Goal: Task Accomplishment & Management: Complete application form

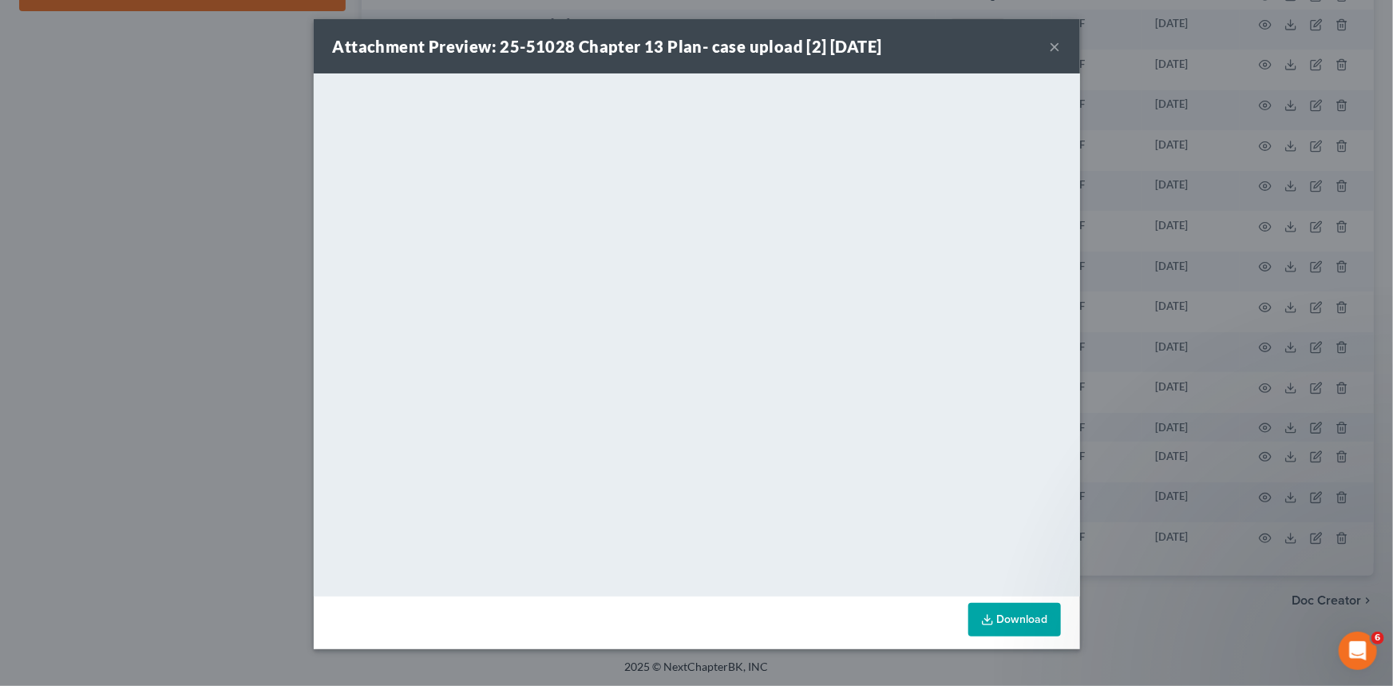
drag, startPoint x: 1057, startPoint y: 47, endPoint x: 45, endPoint y: 82, distance: 1012.5
click at [1057, 47] on button "×" at bounding box center [1054, 46] width 11 height 19
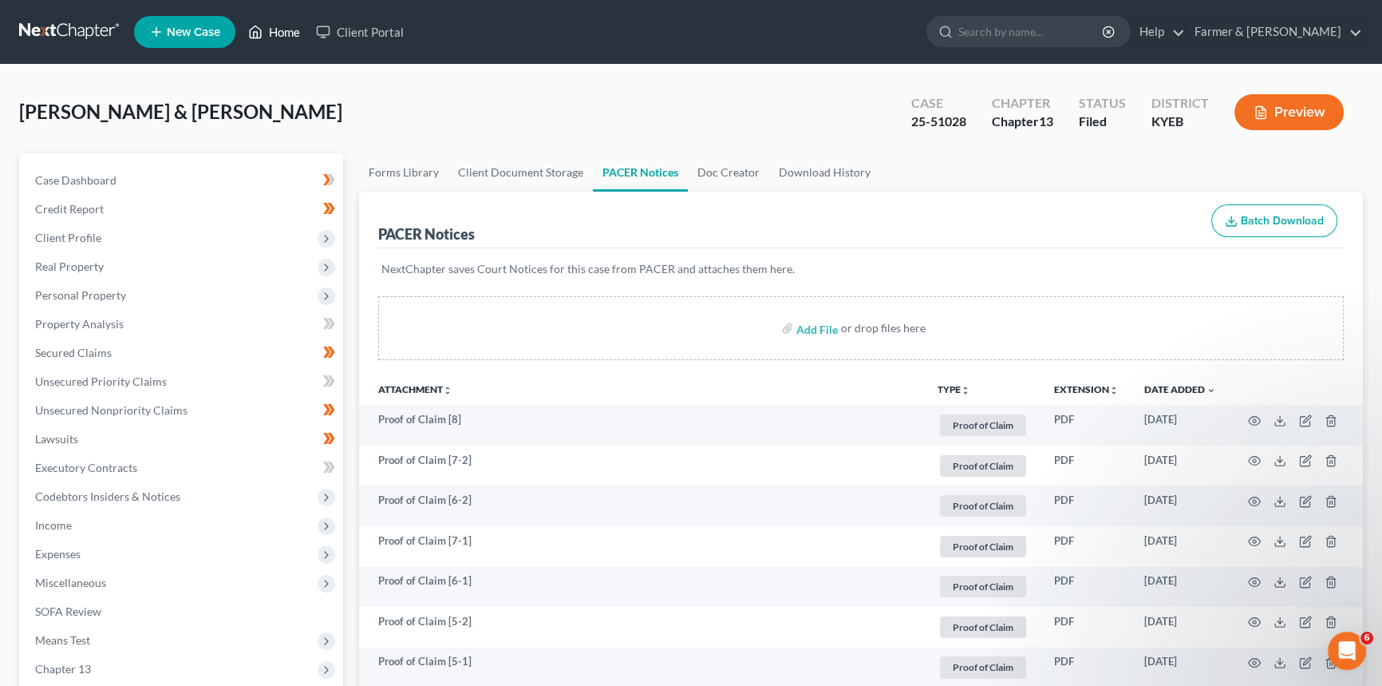
click at [273, 26] on link "Home" at bounding box center [274, 32] width 68 height 29
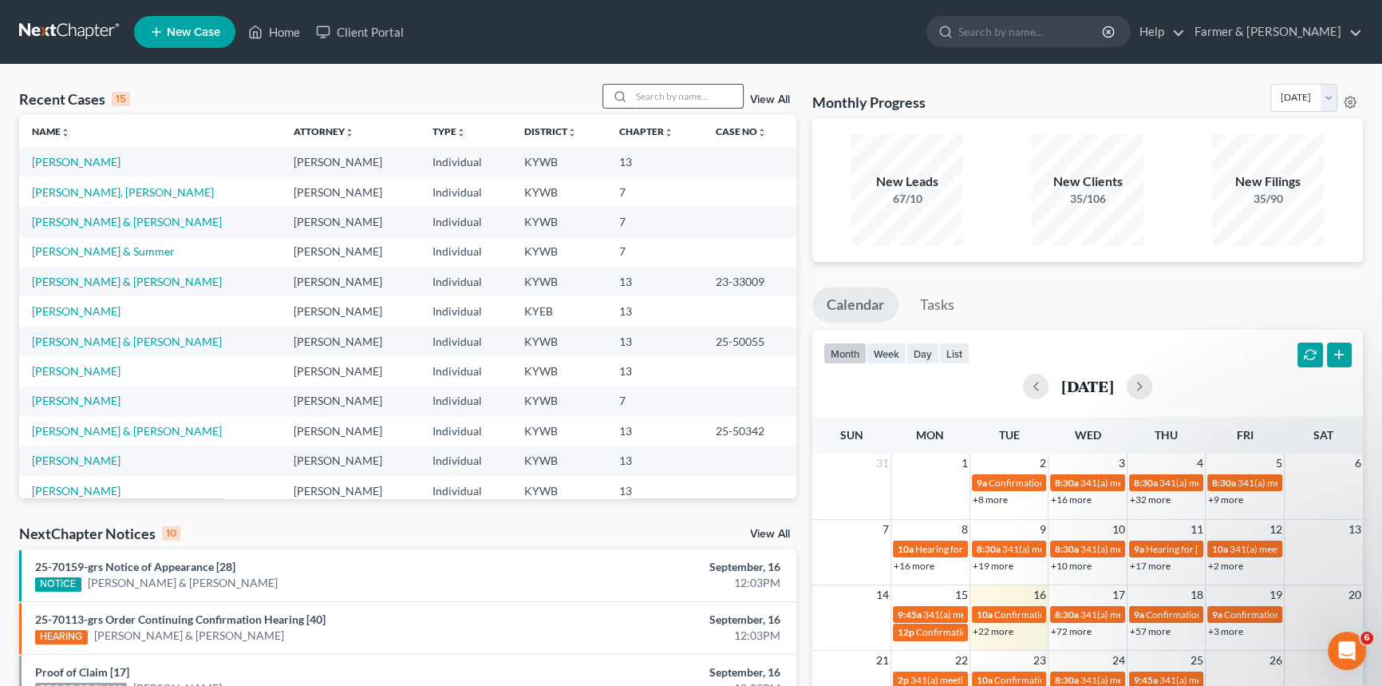
click at [650, 96] on input "search" at bounding box center [687, 96] width 112 height 23
type input "[PERSON_NAME]"
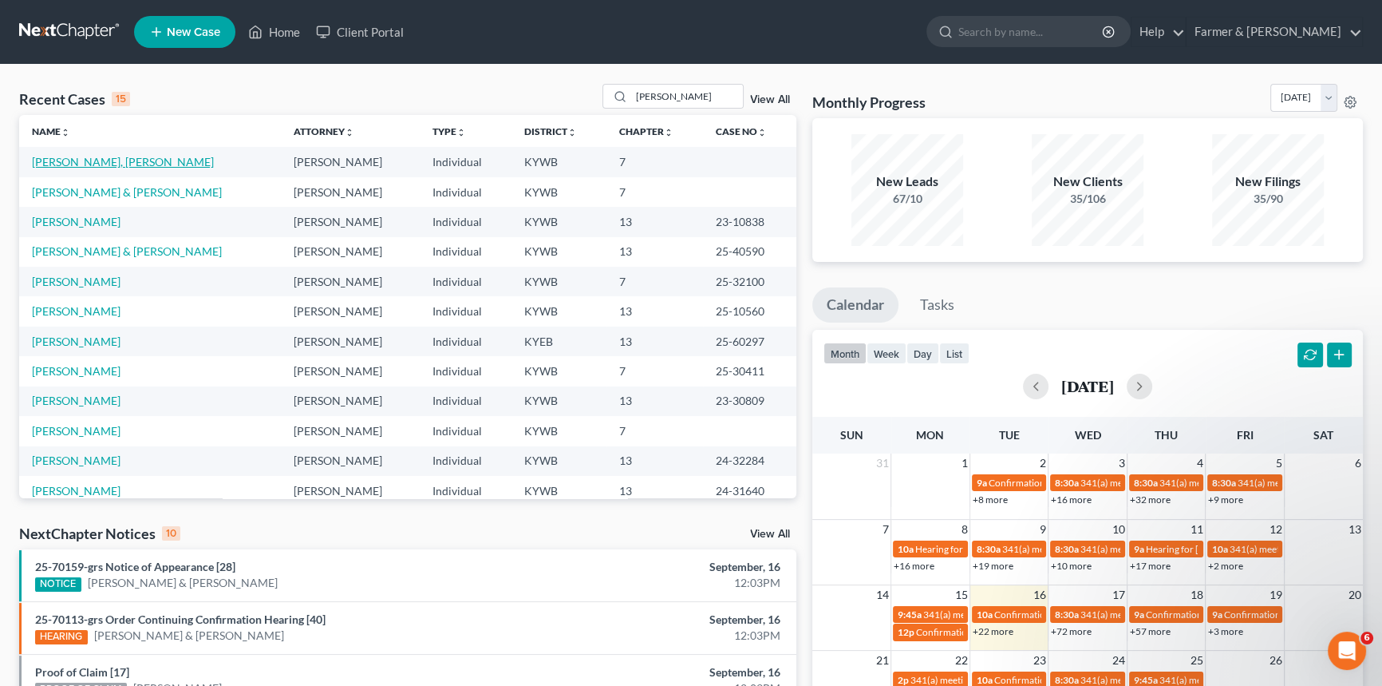
click at [101, 164] on link "[PERSON_NAME], [PERSON_NAME]" at bounding box center [123, 162] width 182 height 14
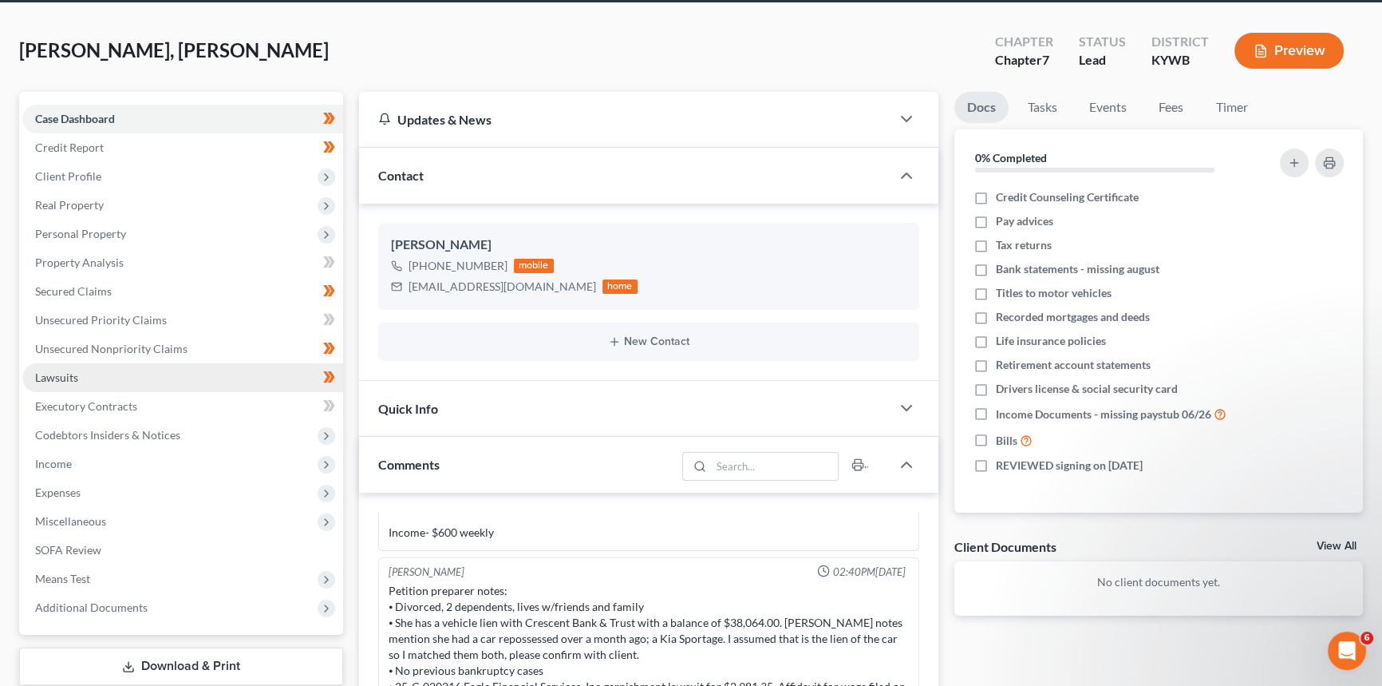
scroll to position [144, 0]
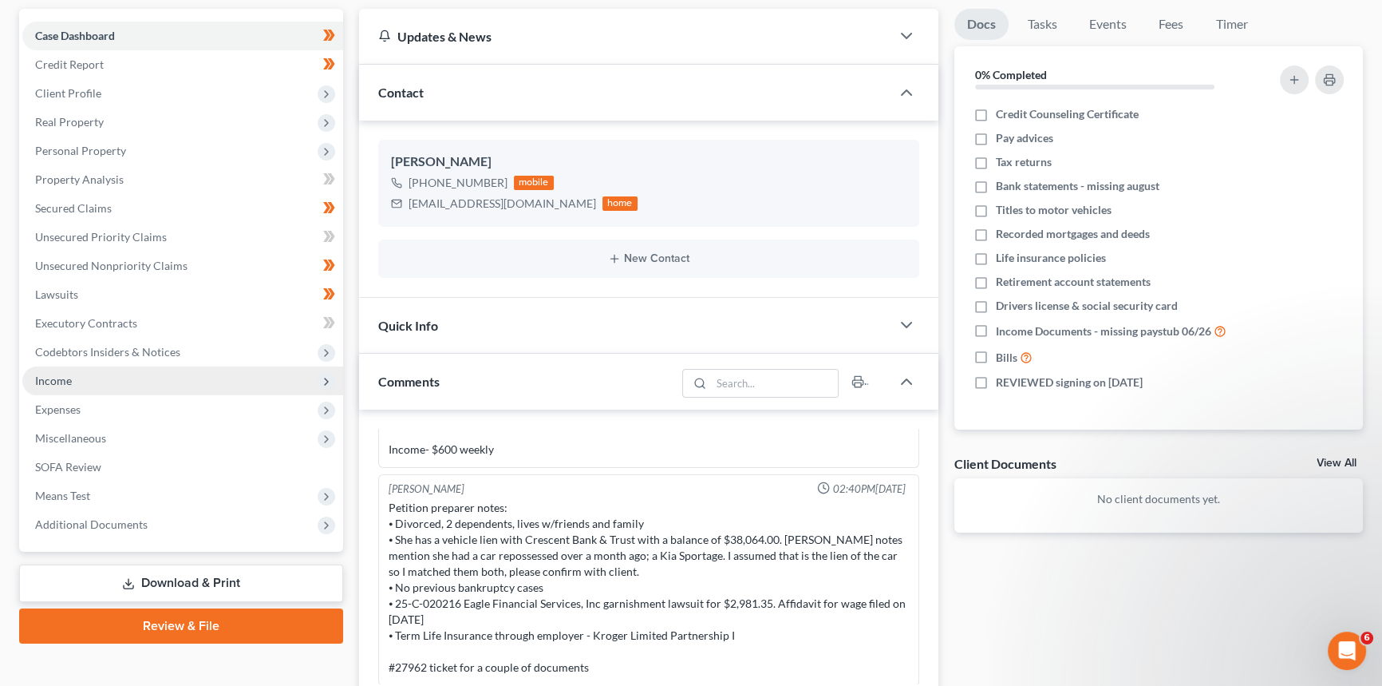
click at [101, 383] on span "Income" at bounding box center [182, 380] width 321 height 29
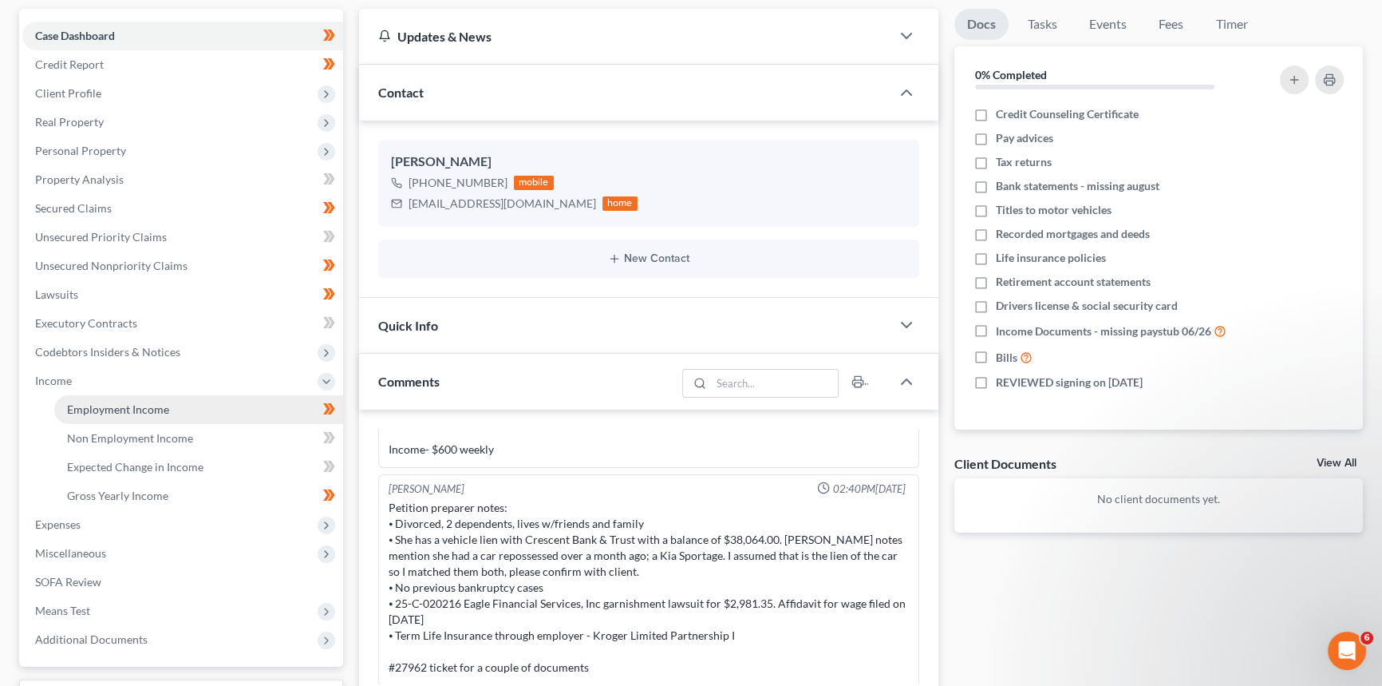
click at [103, 405] on span "Employment Income" at bounding box center [118, 409] width 102 height 14
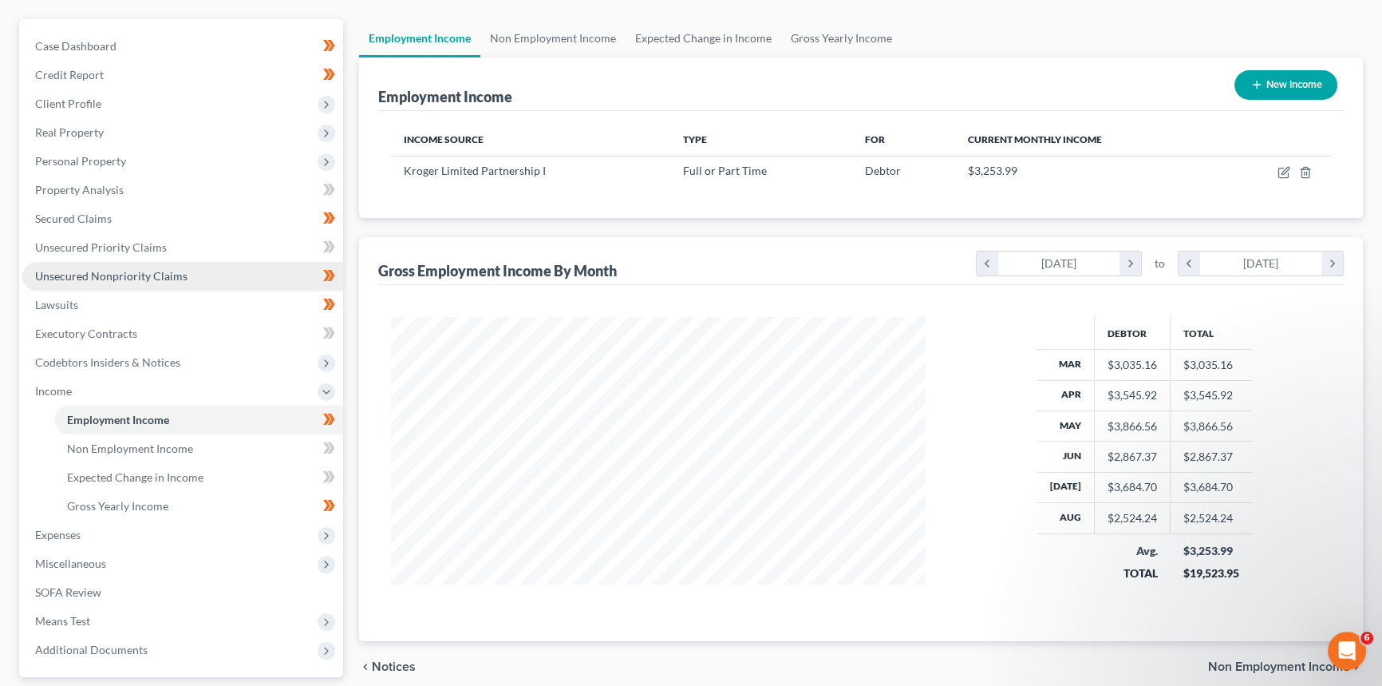
scroll to position [144, 0]
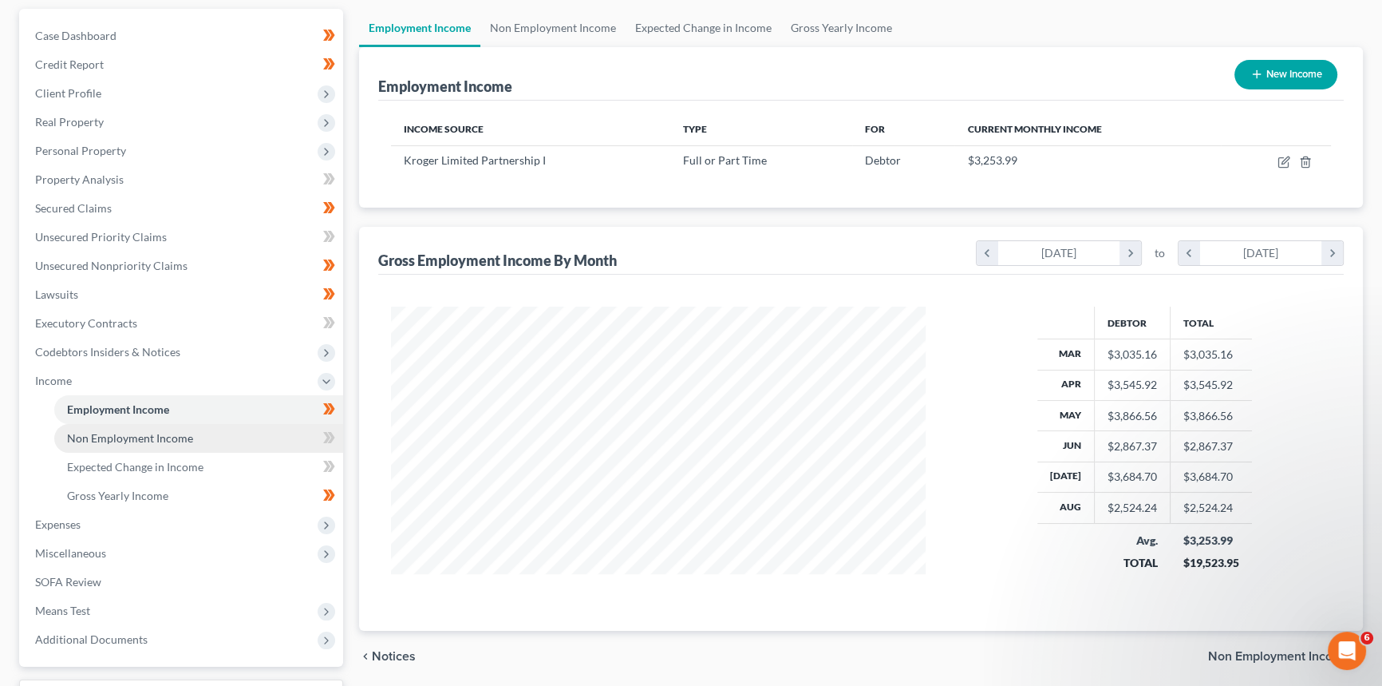
click at [160, 441] on span "Non Employment Income" at bounding box center [130, 438] width 126 height 14
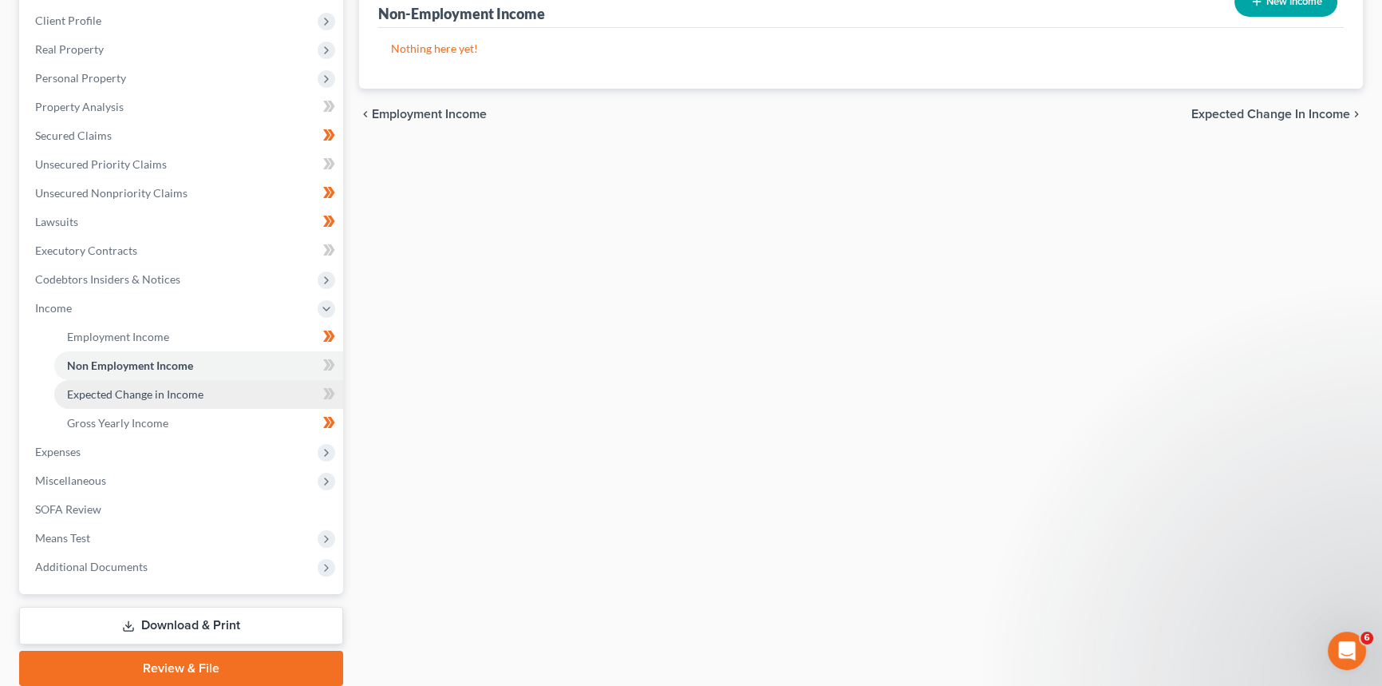
click at [152, 395] on span "Expected Change in Income" at bounding box center [135, 394] width 136 height 14
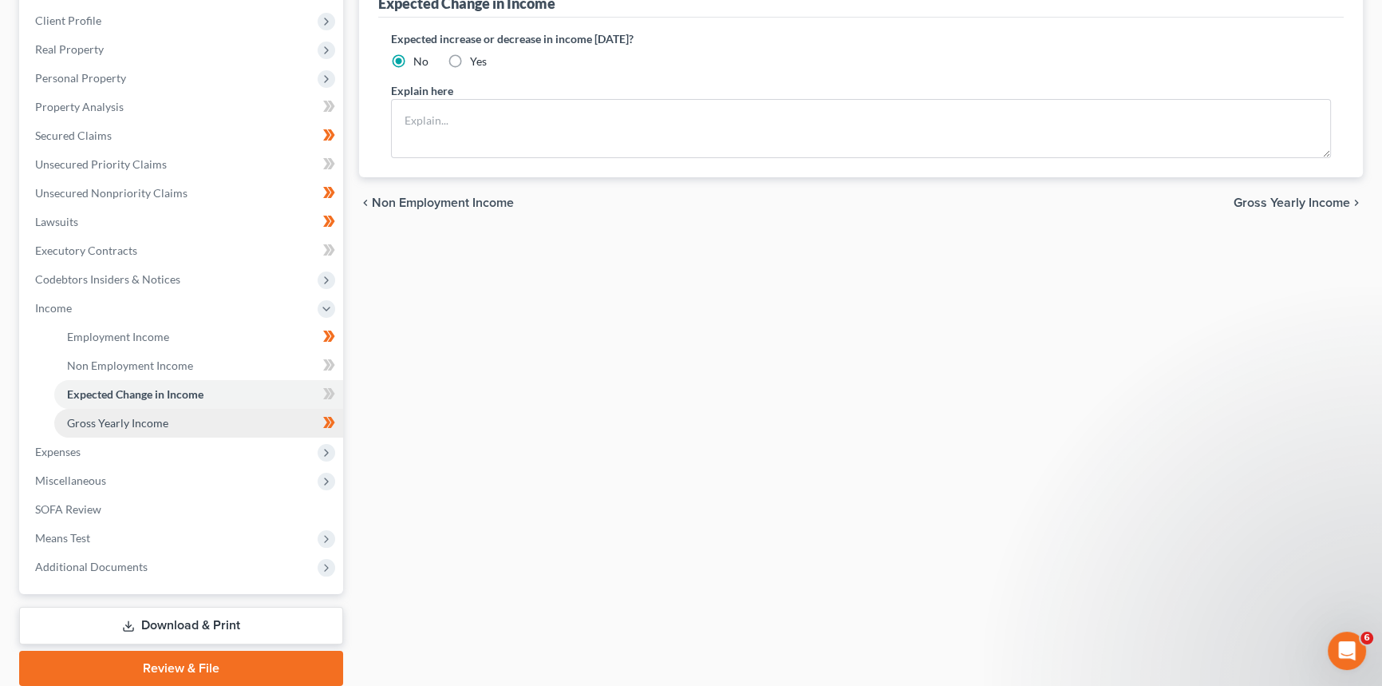
click at [132, 409] on link "Gross Yearly Income" at bounding box center [198, 423] width 289 height 29
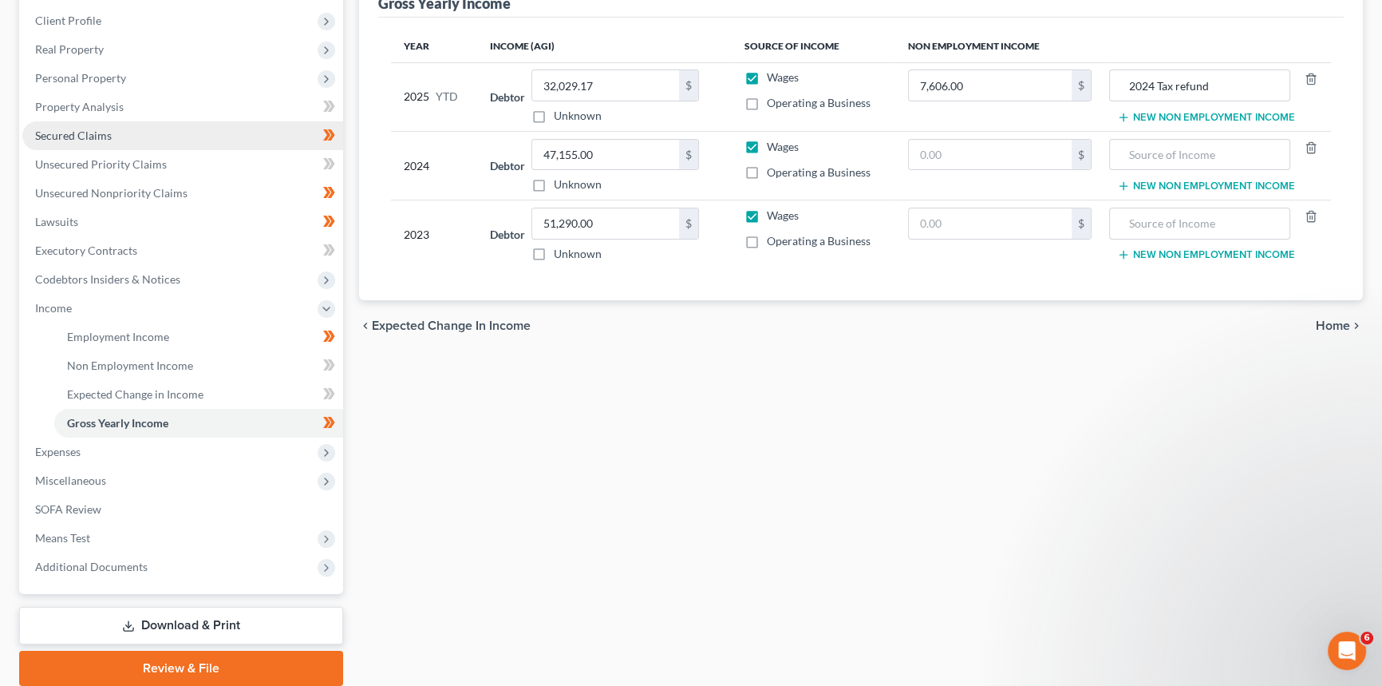
scroll to position [275, 0]
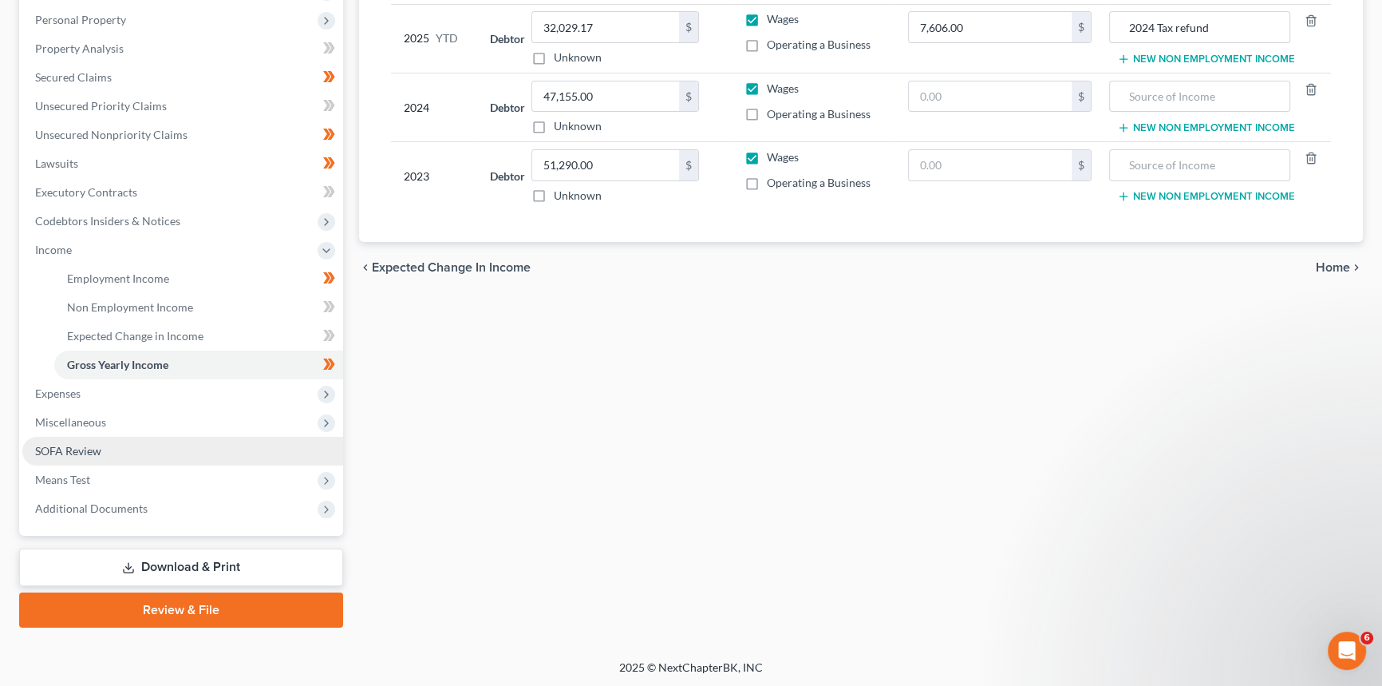
click at [76, 451] on span "SOFA Review" at bounding box center [68, 451] width 66 height 14
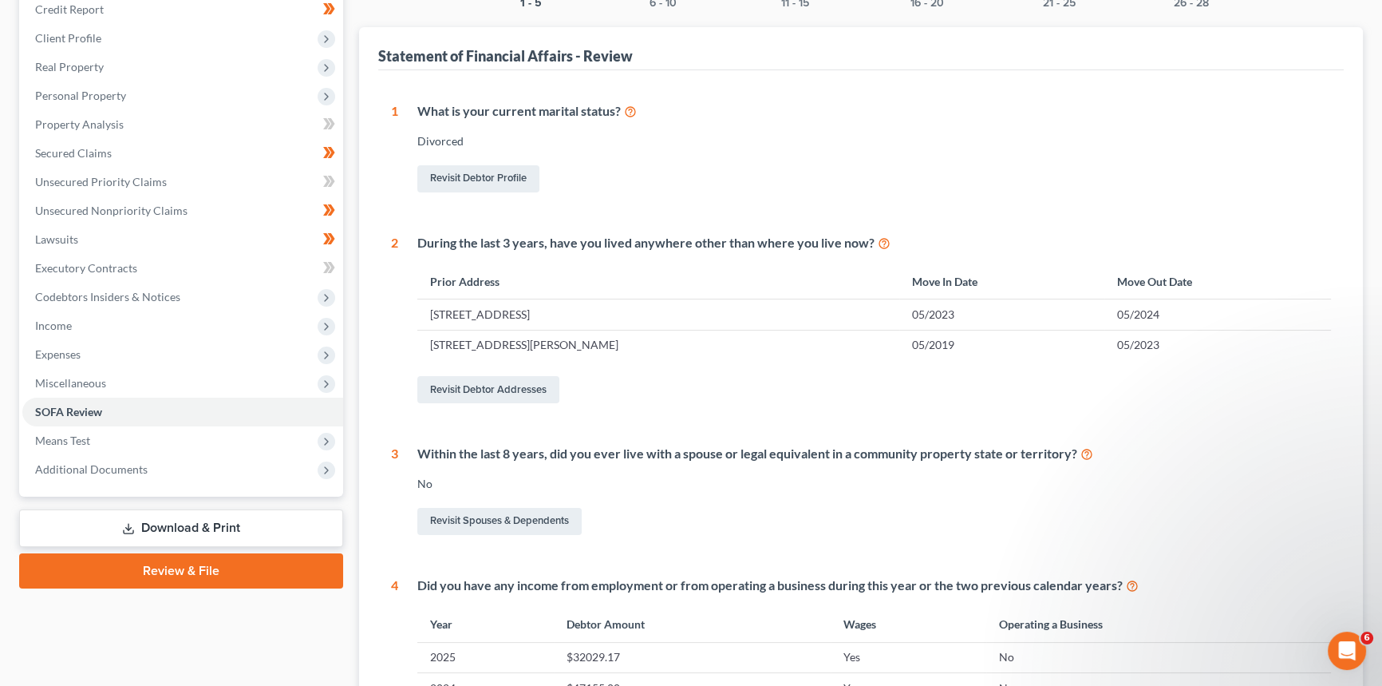
scroll to position [133, 0]
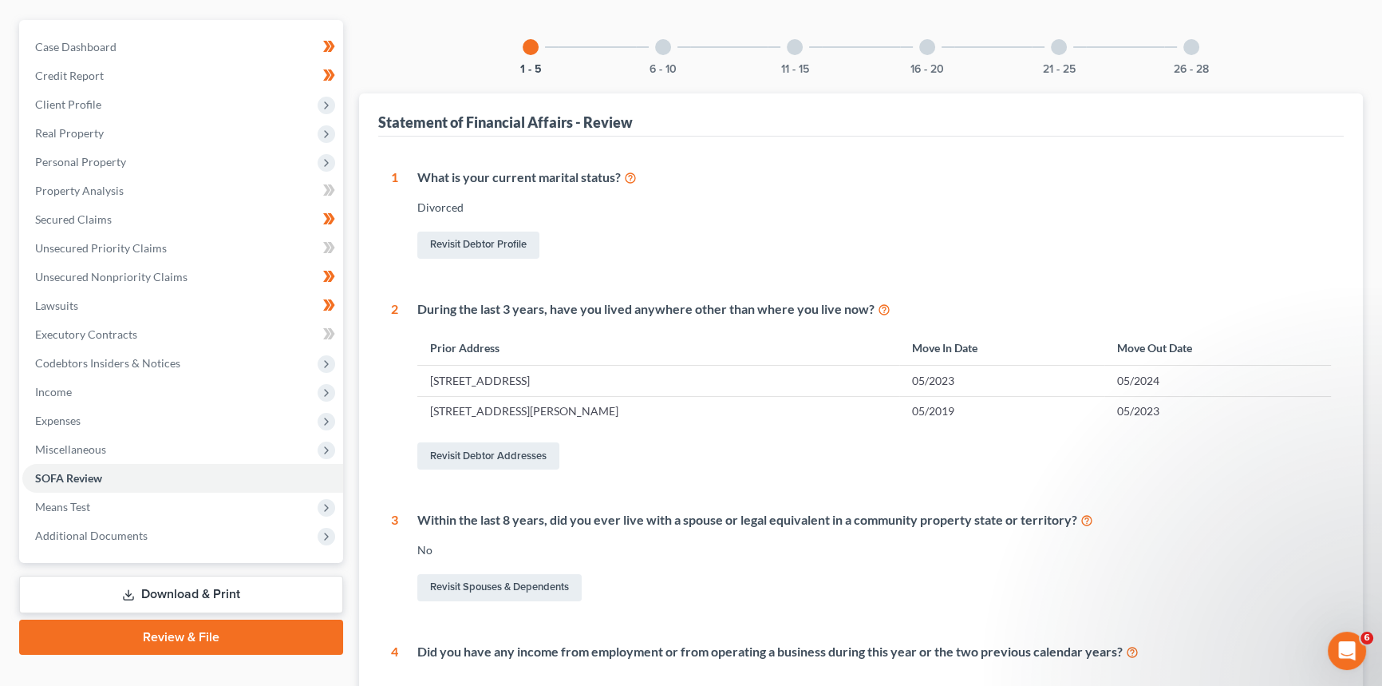
click at [671, 47] on div "6 - 10" at bounding box center [663, 47] width 54 height 54
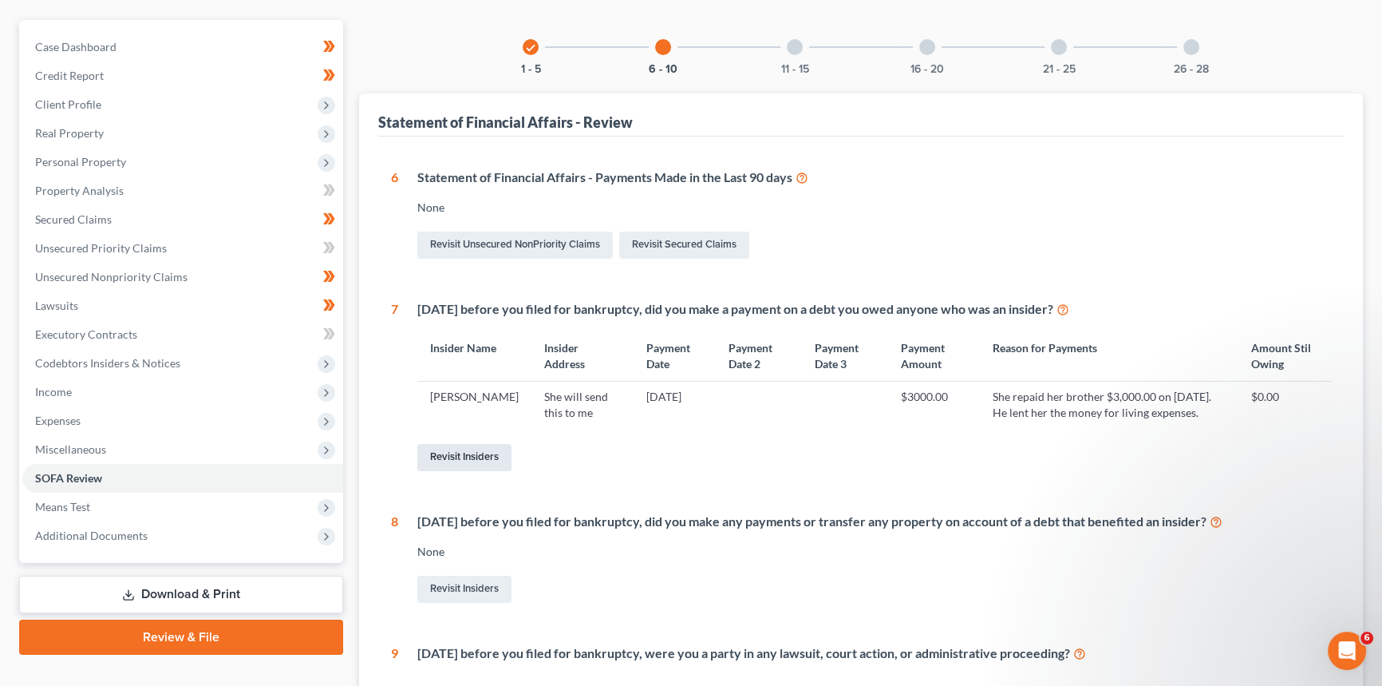
click at [467, 453] on link "Revisit Insiders" at bounding box center [464, 457] width 94 height 27
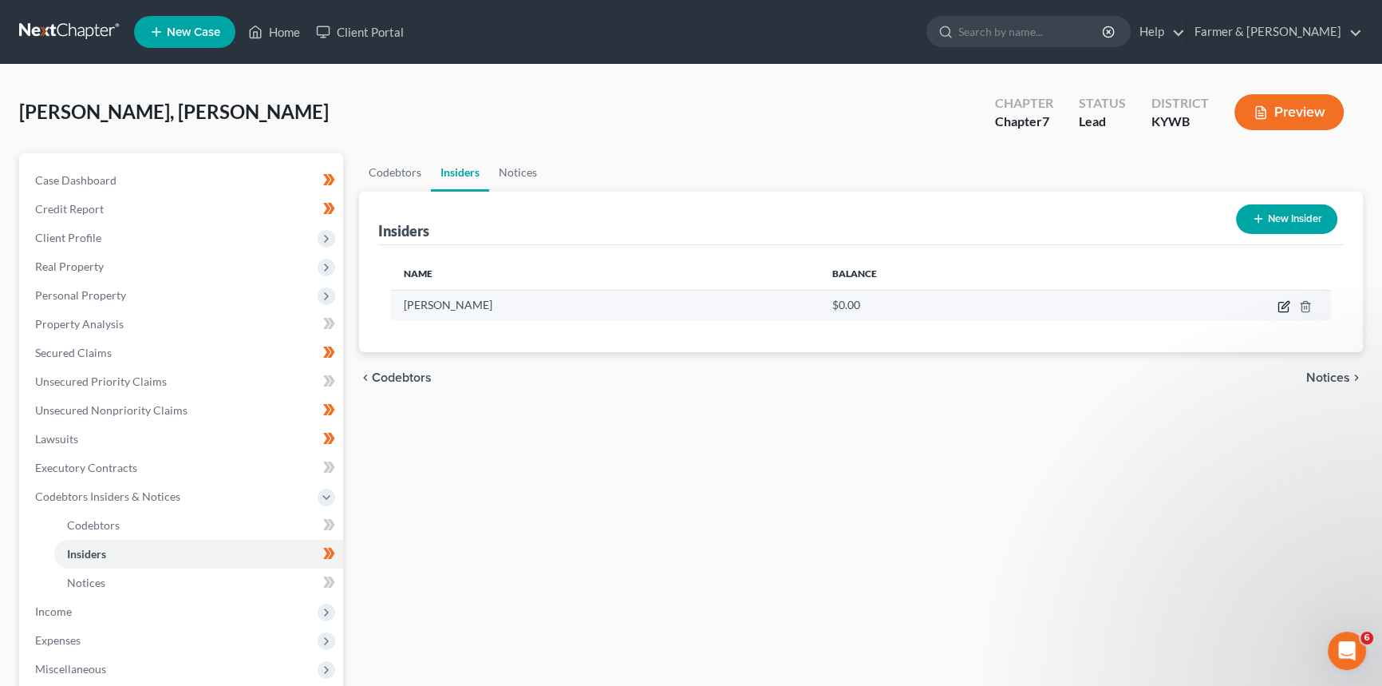
click at [1285, 306] on icon "button" at bounding box center [1285, 304] width 7 height 7
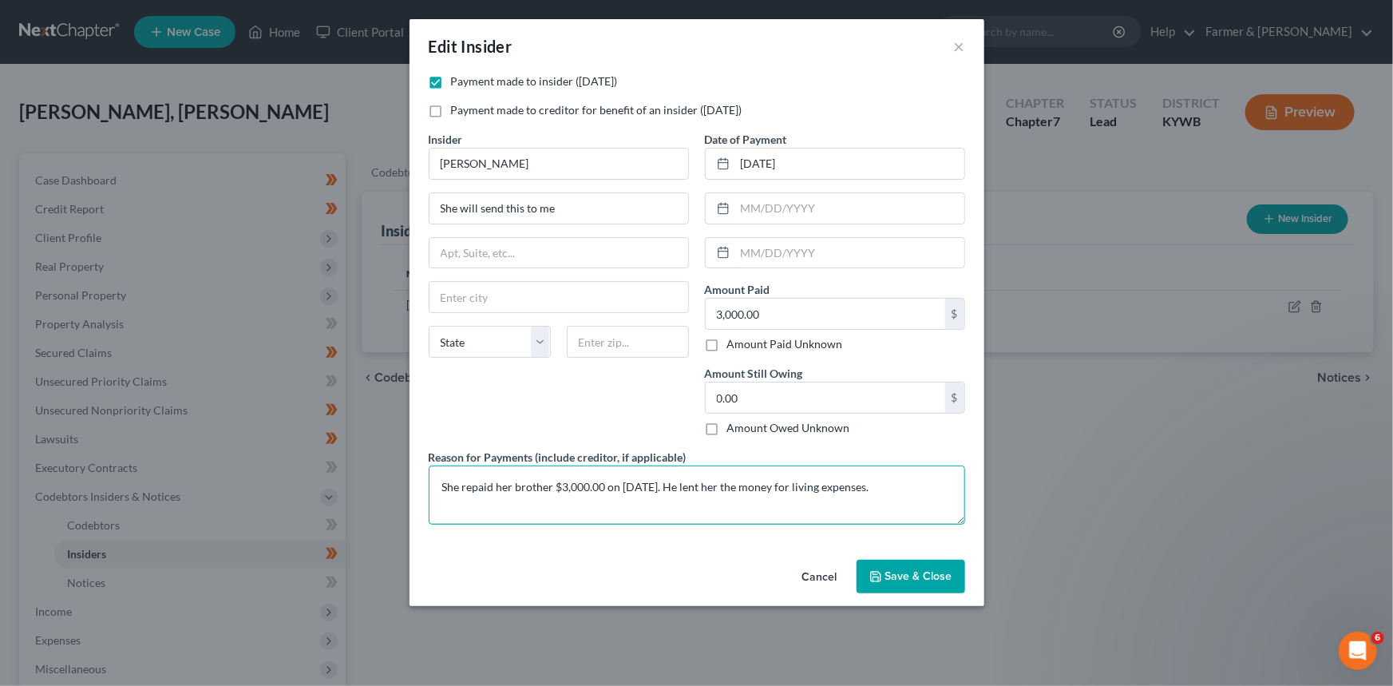
click at [902, 482] on textarea "She repaid her brother $3,000.00 on [DATE]. He lent her the money for living ex…" at bounding box center [697, 494] width 536 height 59
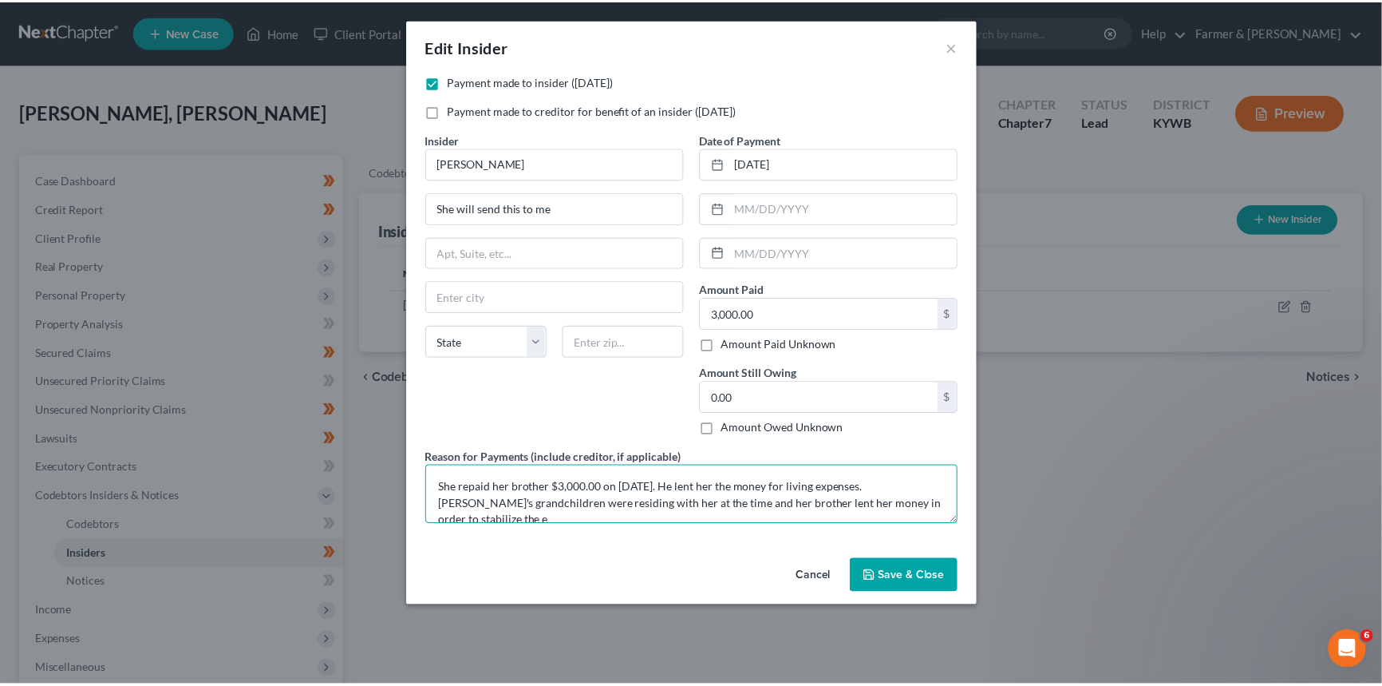
scroll to position [2, 0]
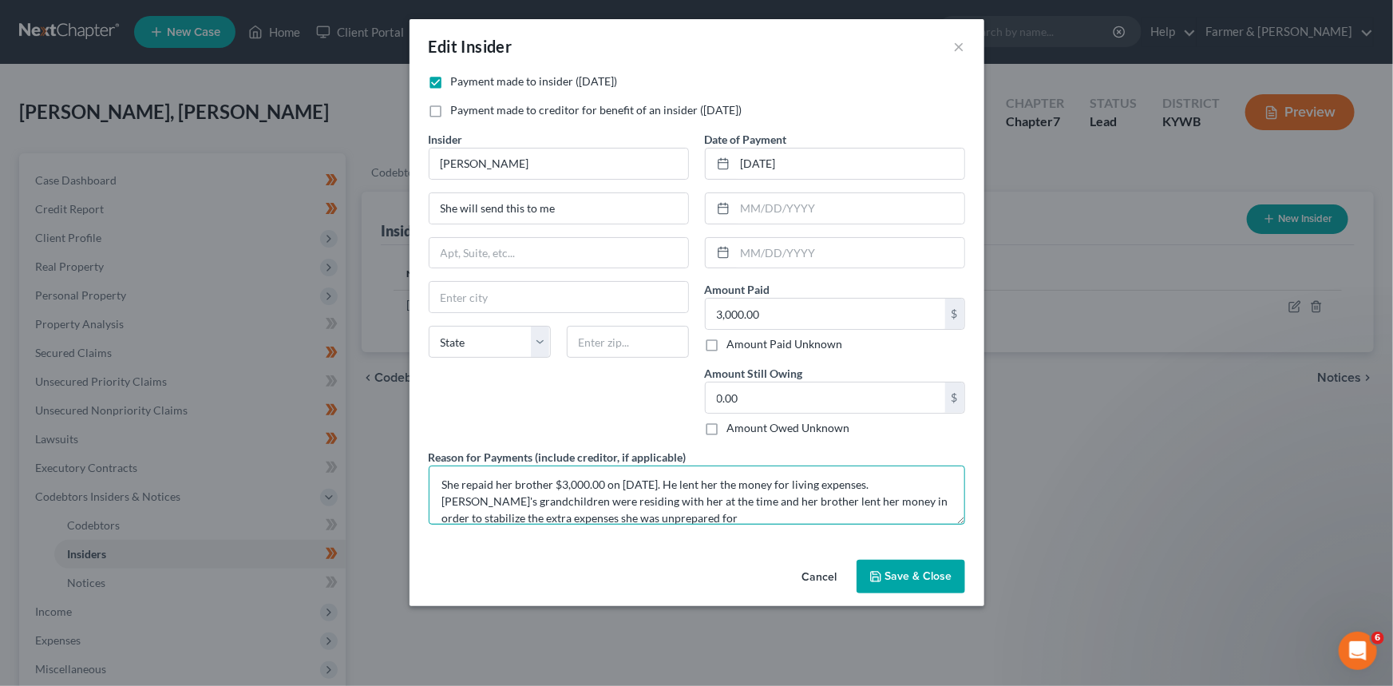
type textarea "She repaid her brother $3,000.00 on [DATE]. He lent her the money for living ex…"
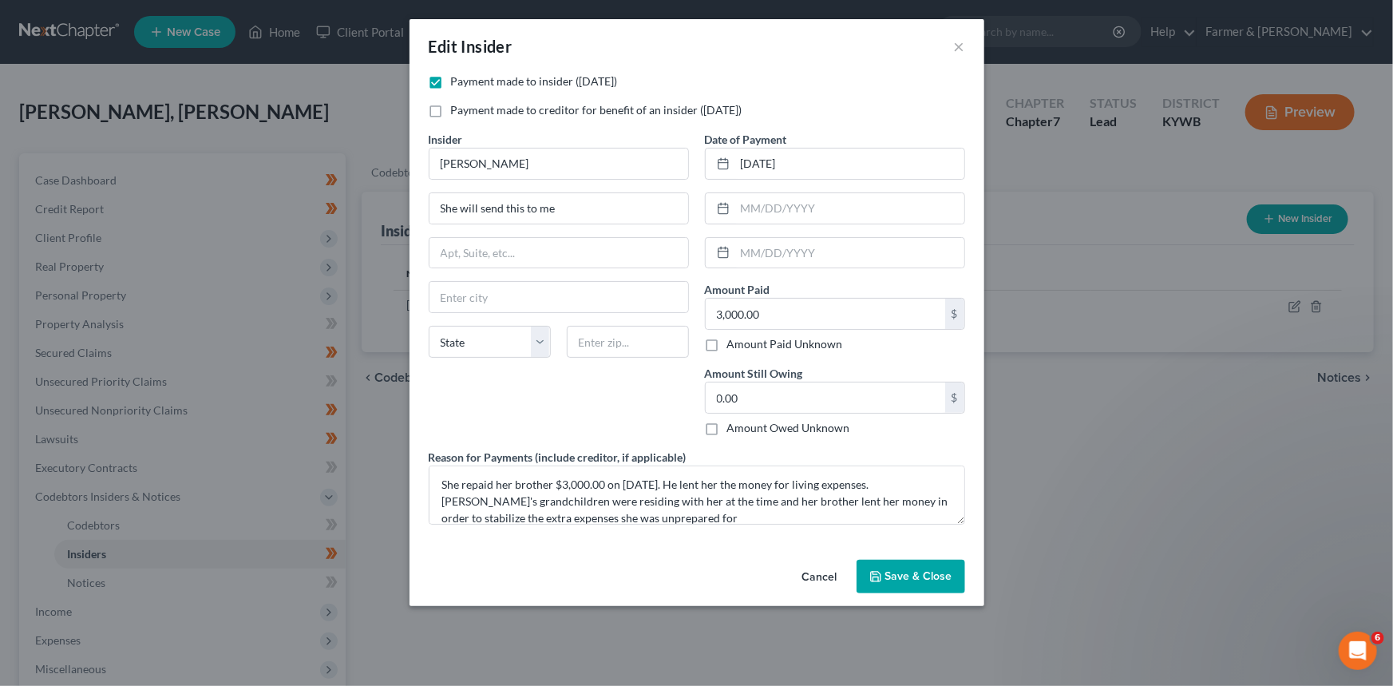
click at [912, 575] on span "Save & Close" at bounding box center [918, 576] width 67 height 14
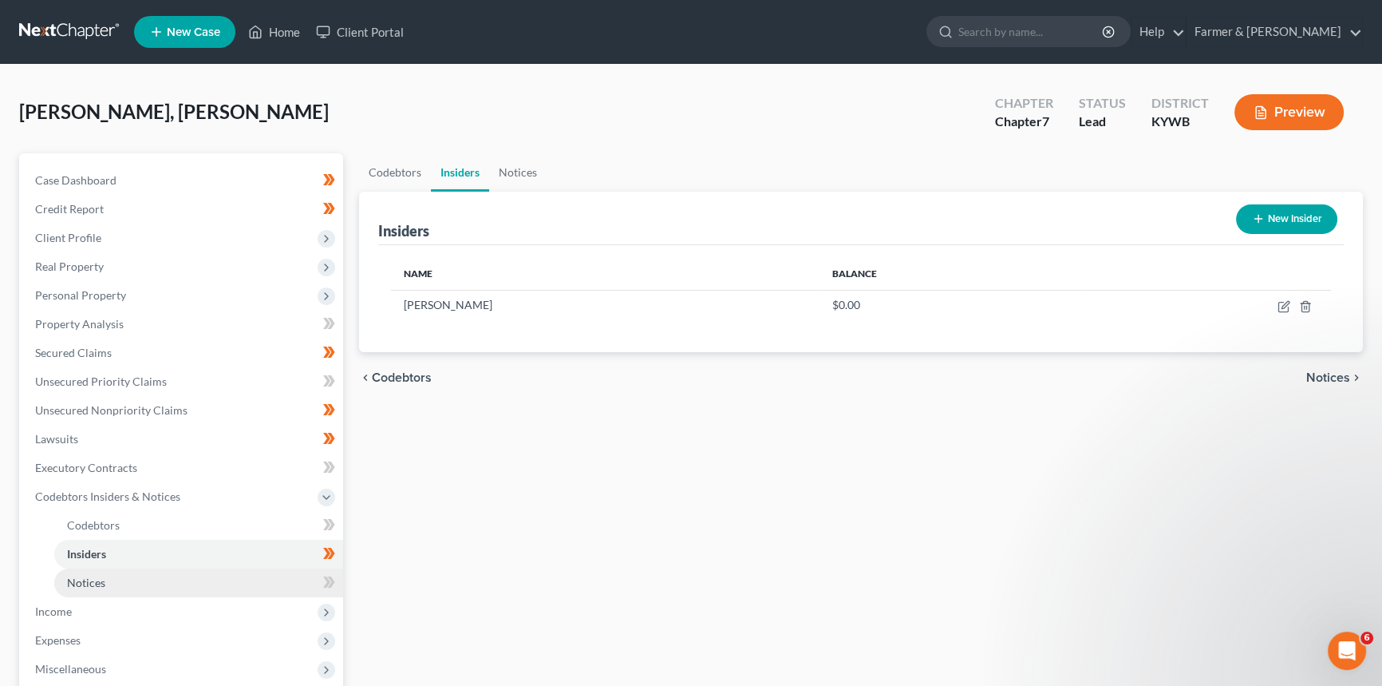
click at [93, 583] on span "Notices" at bounding box center [86, 582] width 38 height 14
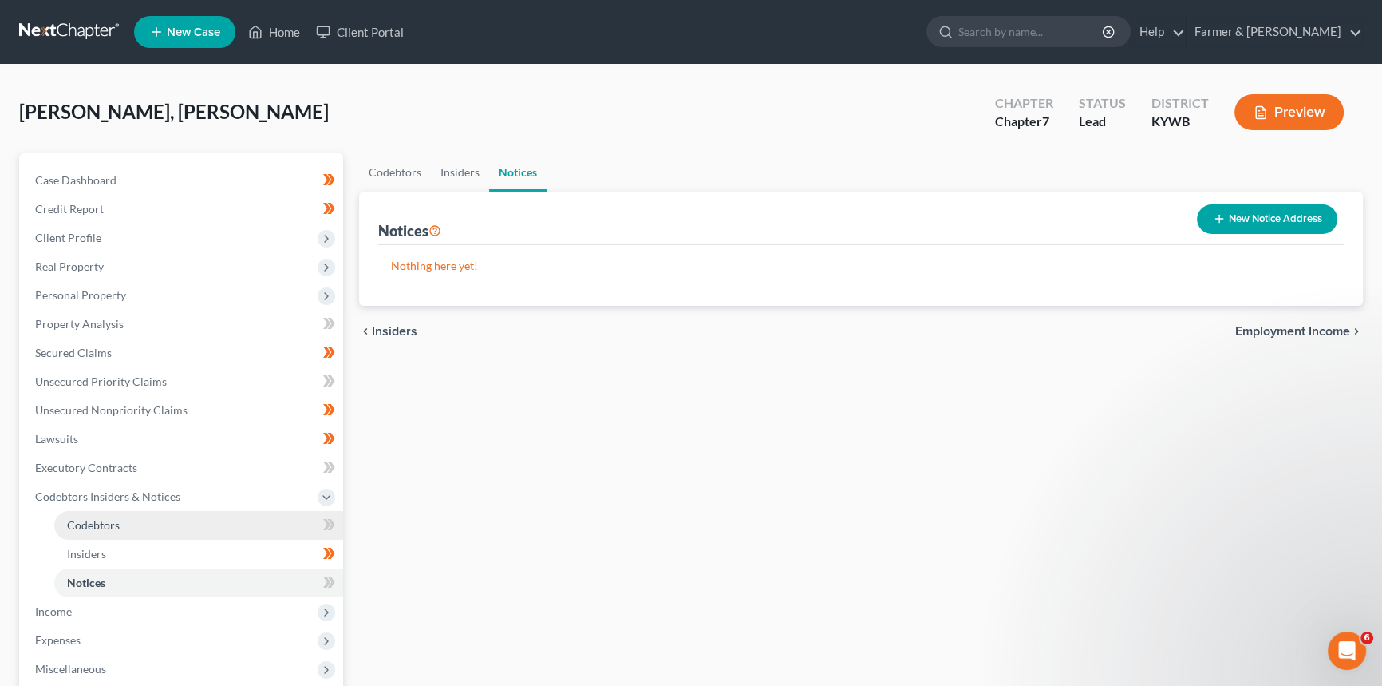
click at [107, 524] on span "Codebtors" at bounding box center [93, 525] width 53 height 14
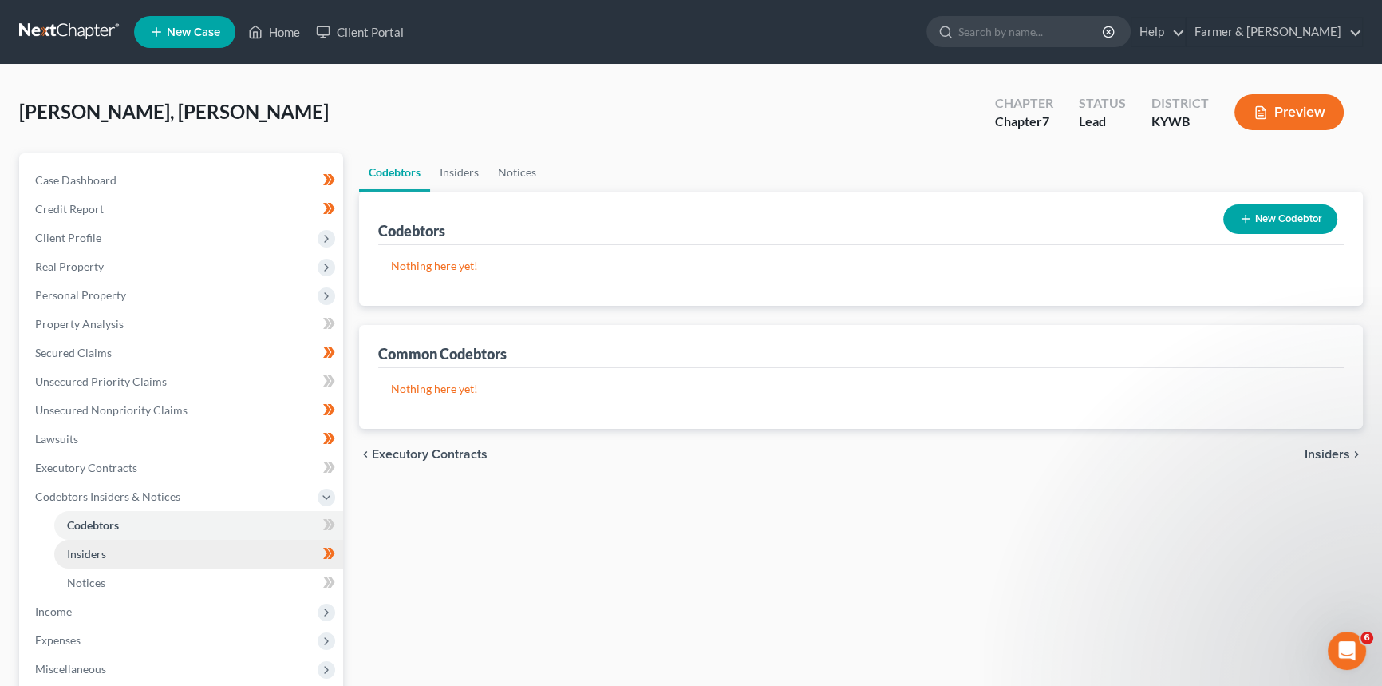
click at [87, 558] on span "Insiders" at bounding box center [86, 554] width 39 height 14
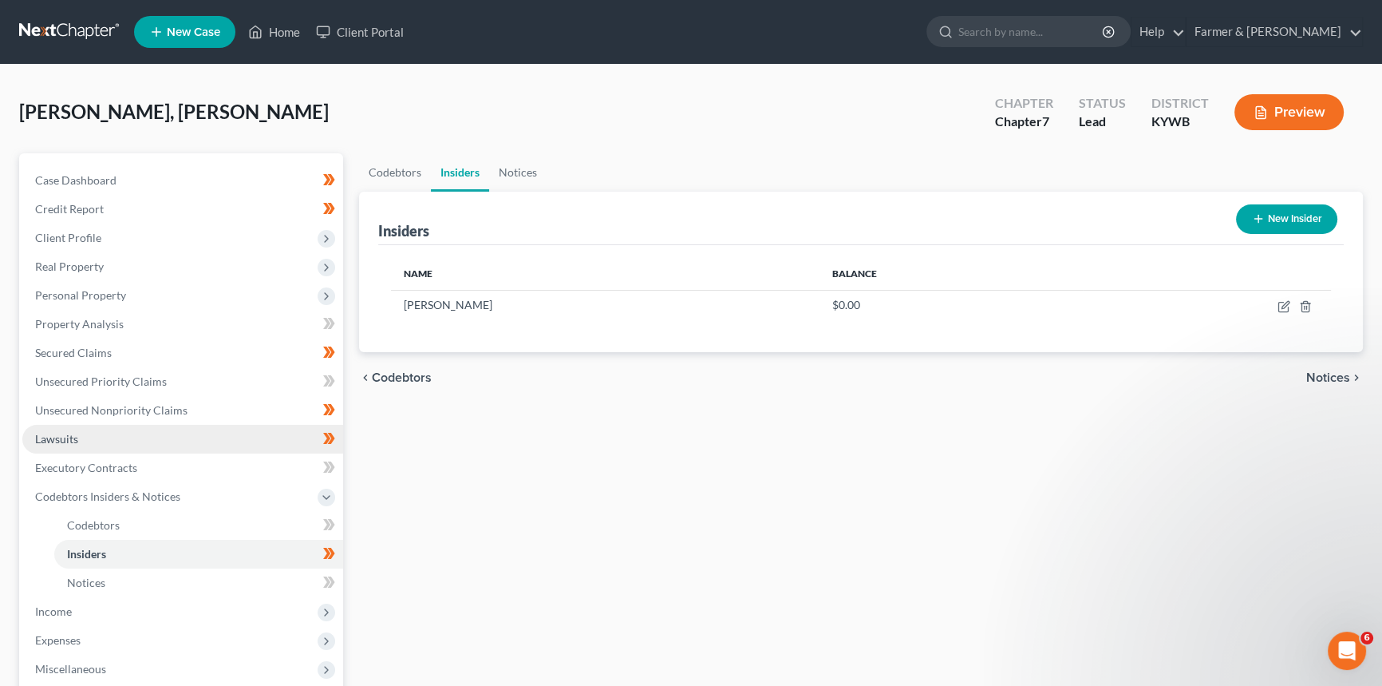
click at [93, 435] on link "Lawsuits" at bounding box center [182, 439] width 321 height 29
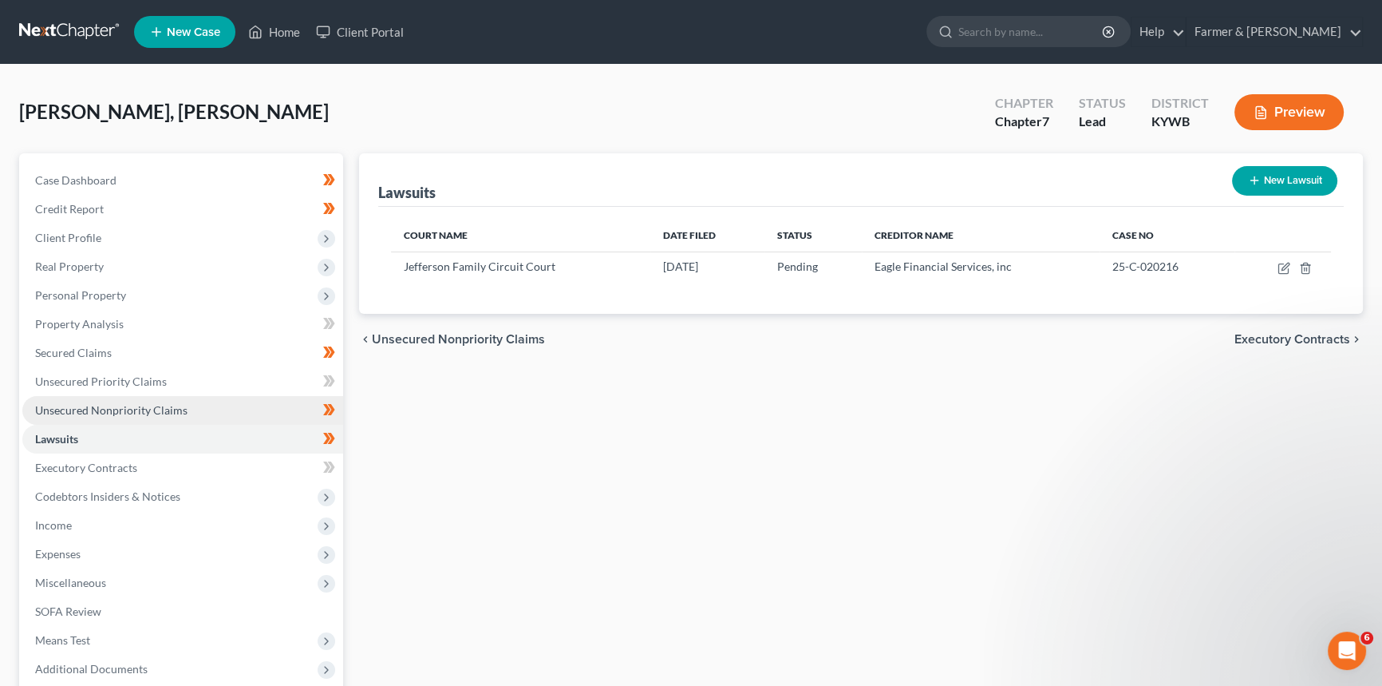
click at [101, 400] on link "Unsecured Nonpriority Claims" at bounding box center [182, 410] width 321 height 29
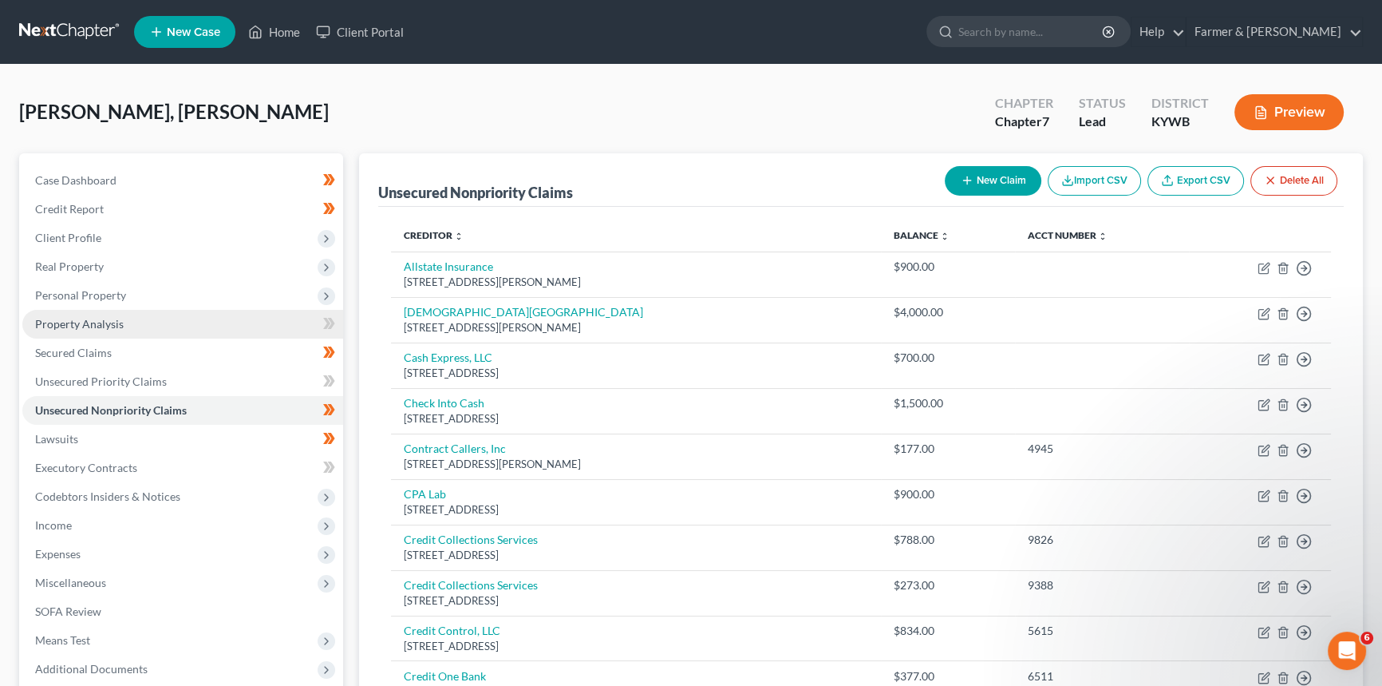
click at [85, 321] on span "Property Analysis" at bounding box center [79, 324] width 89 height 14
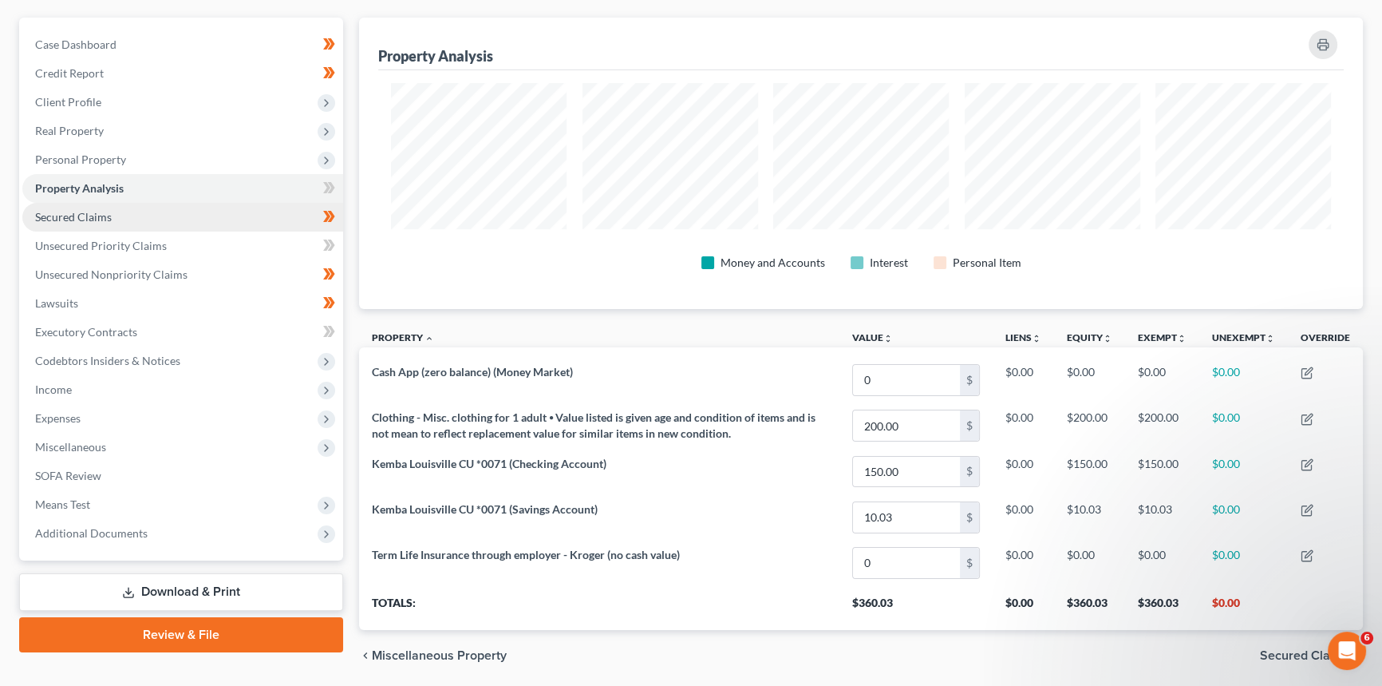
scroll to position [144, 0]
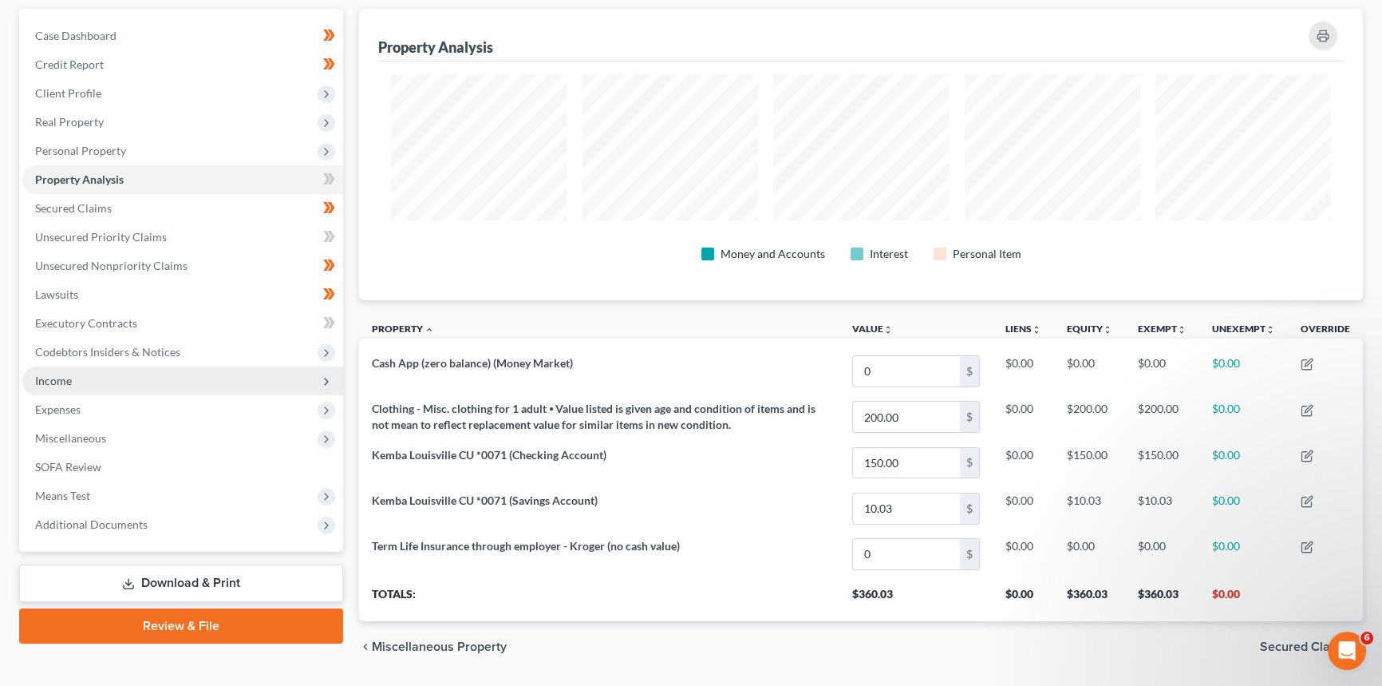
click at [85, 377] on span "Income" at bounding box center [182, 380] width 321 height 29
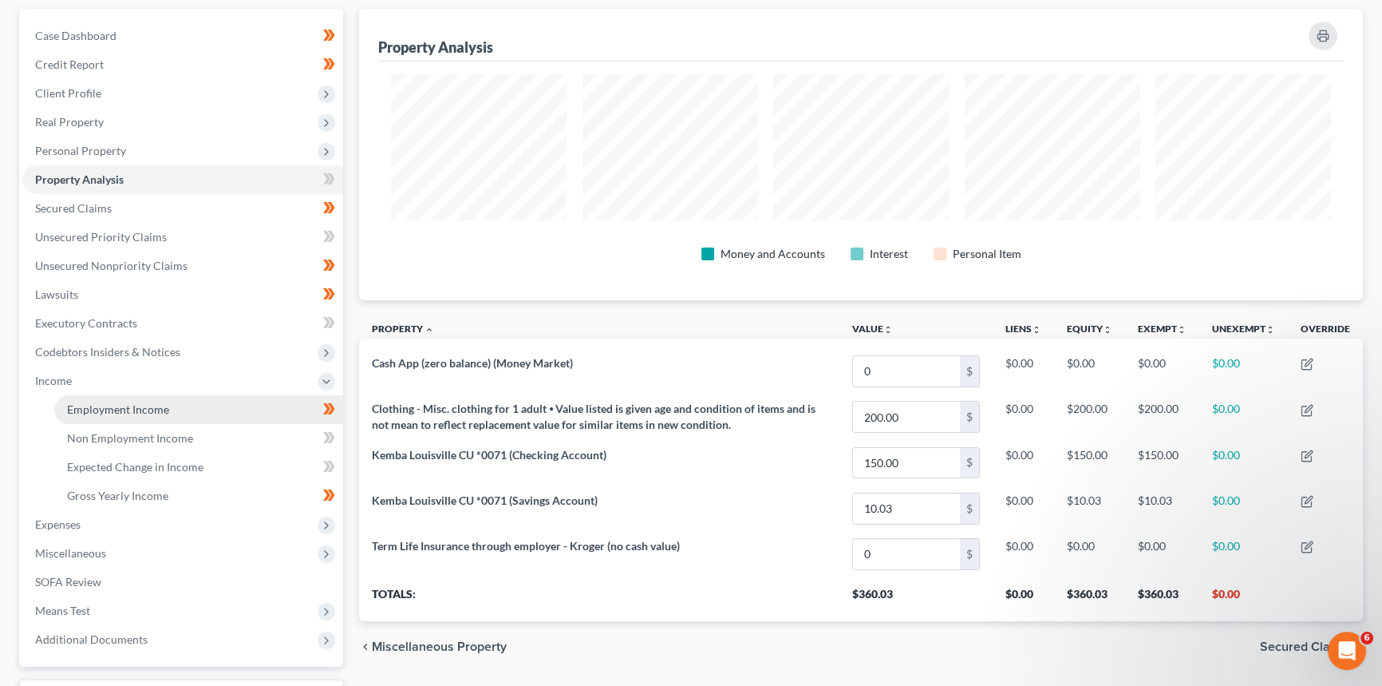
click at [79, 404] on span "Employment Income" at bounding box center [118, 409] width 102 height 14
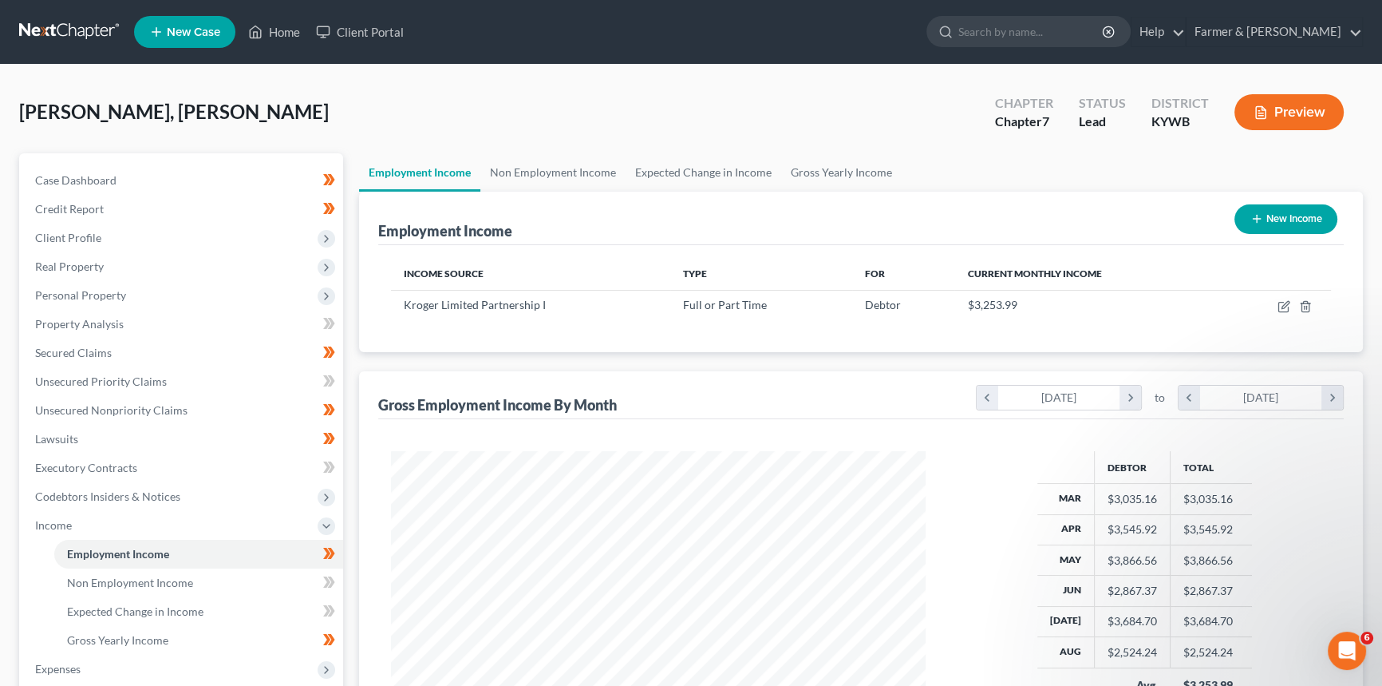
scroll to position [286, 567]
click at [551, 175] on link "Non Employment Income" at bounding box center [552, 172] width 145 height 38
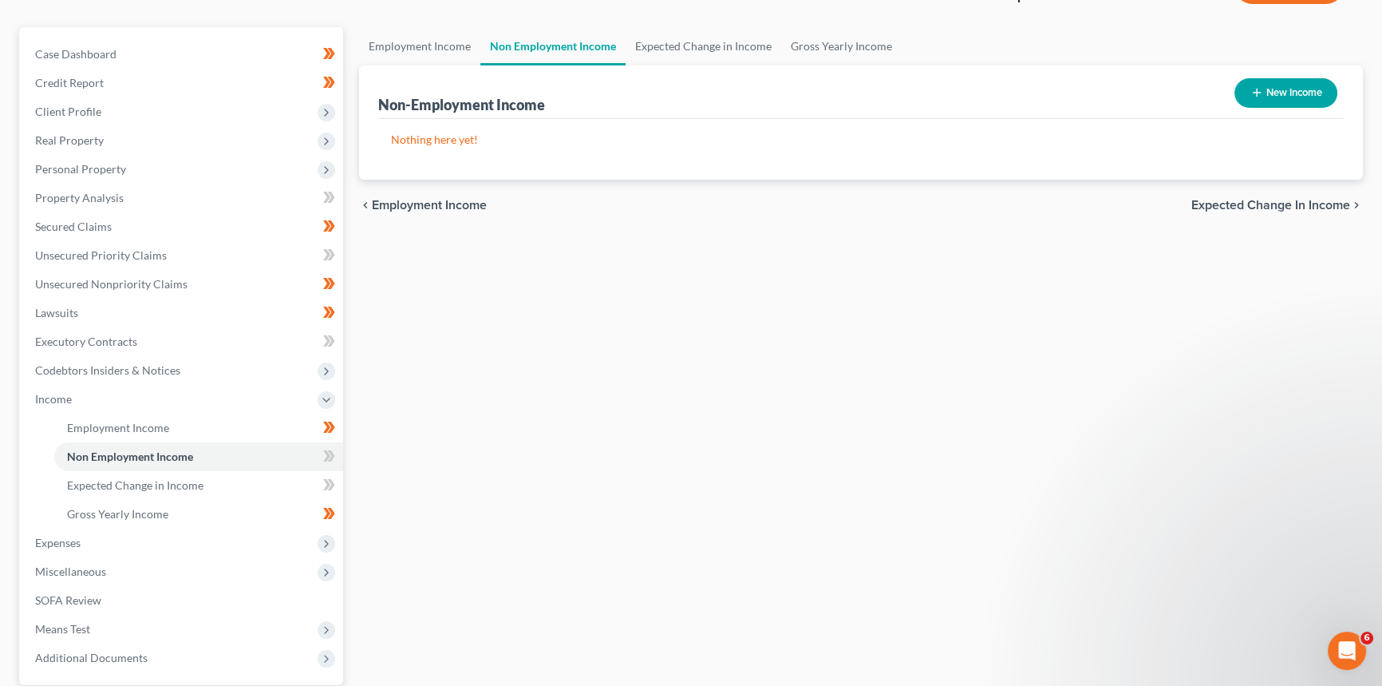
scroll to position [144, 0]
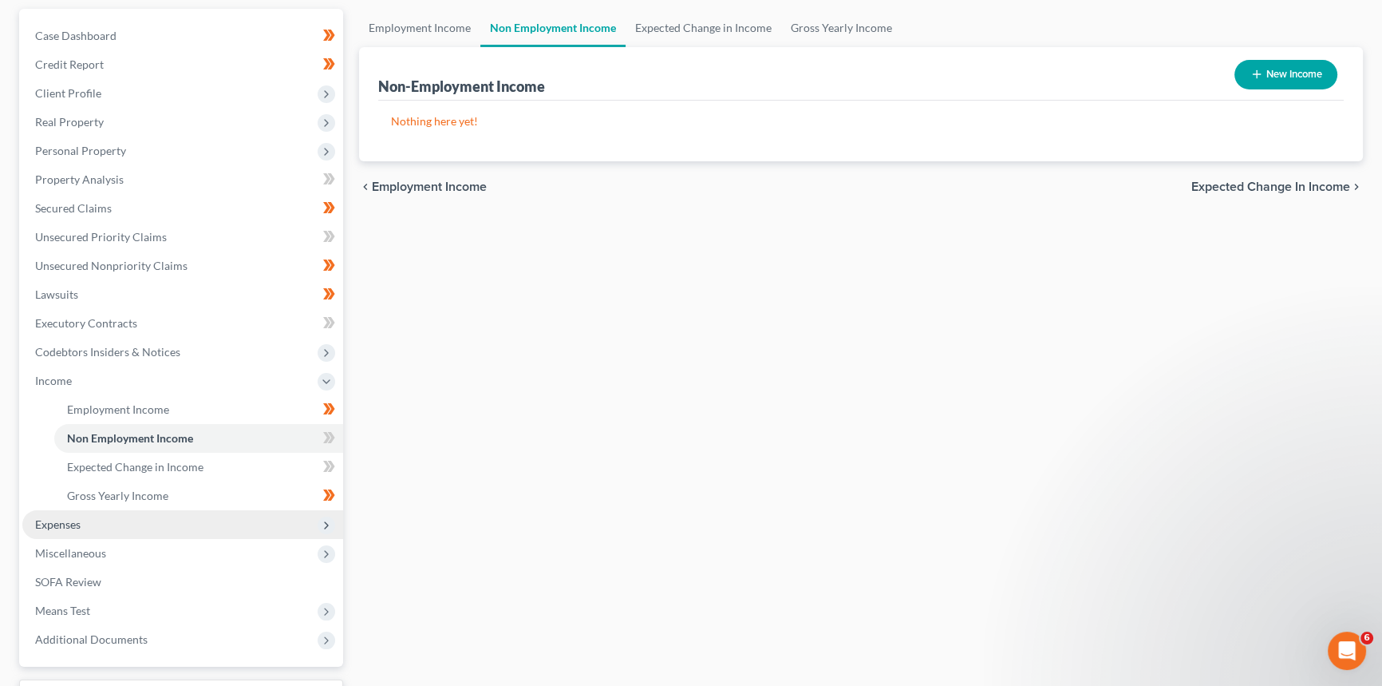
click at [80, 526] on span "Expenses" at bounding box center [57, 524] width 45 height 14
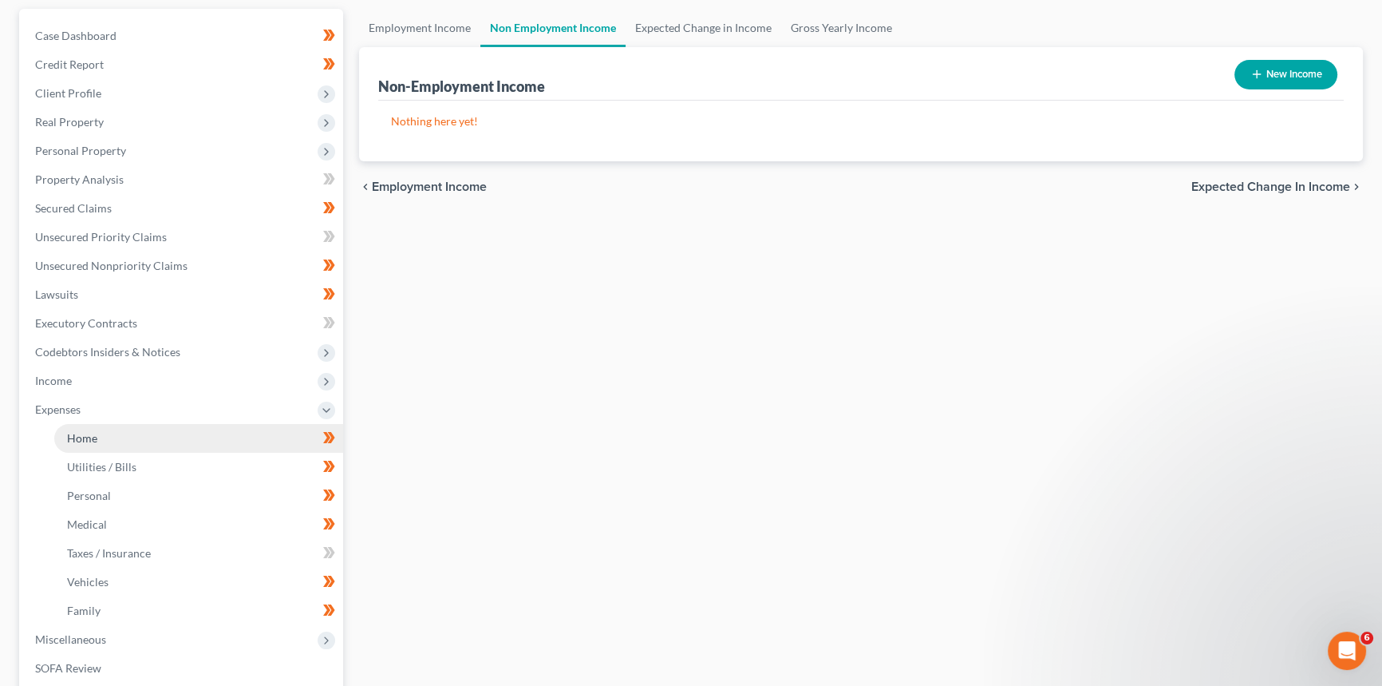
click at [113, 431] on link "Home" at bounding box center [198, 438] width 289 height 29
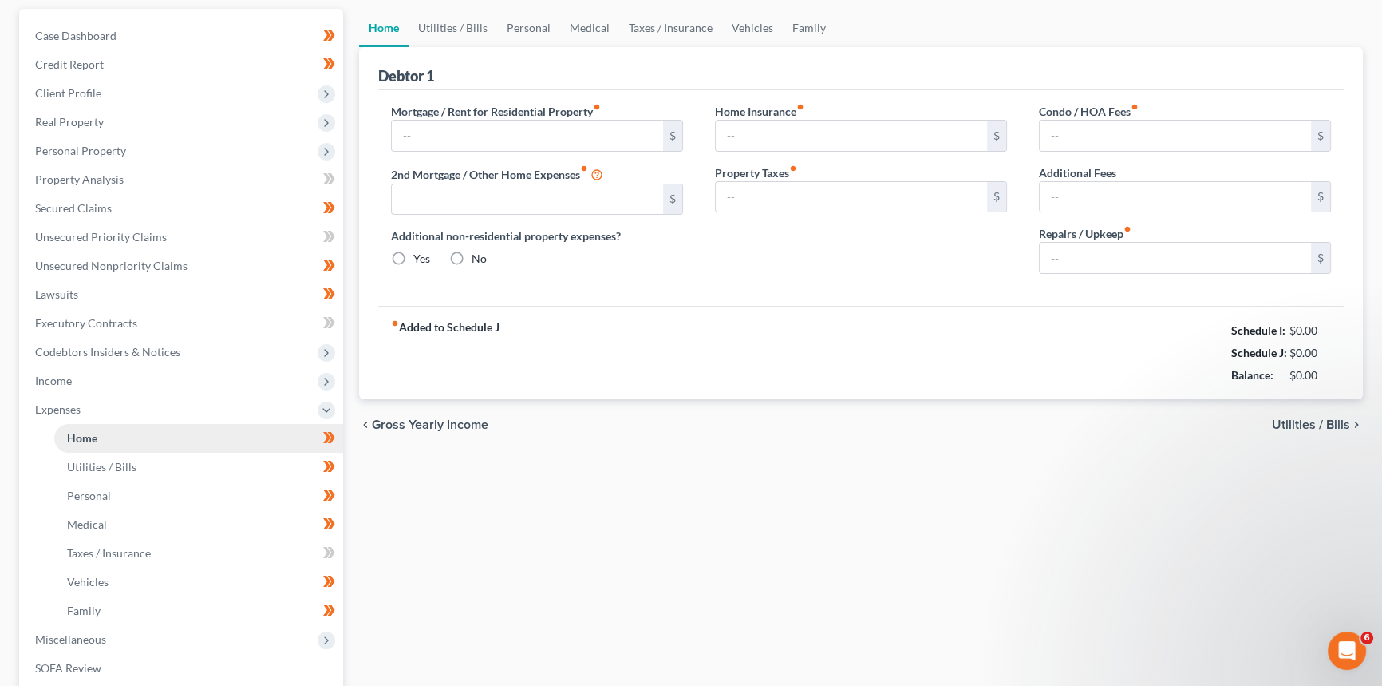
scroll to position [14, 0]
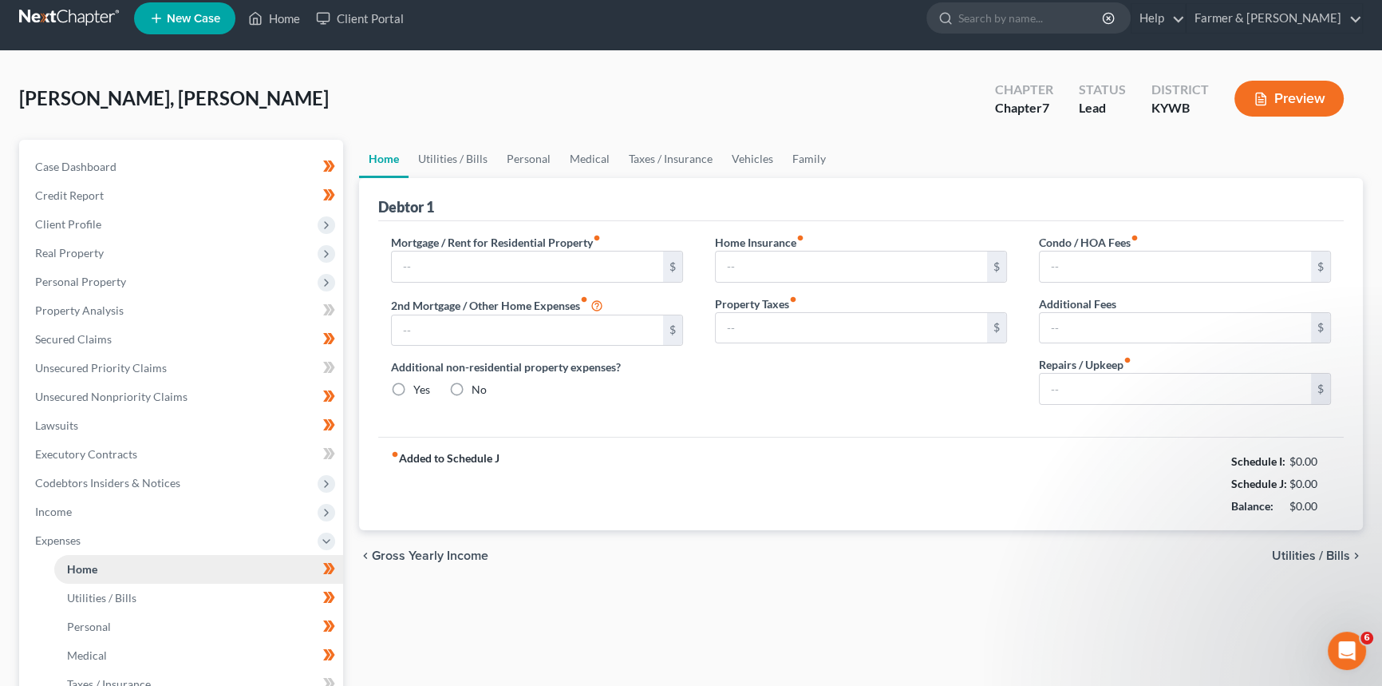
type input "525.00"
type input "0.00"
radio input "true"
type input "0.00"
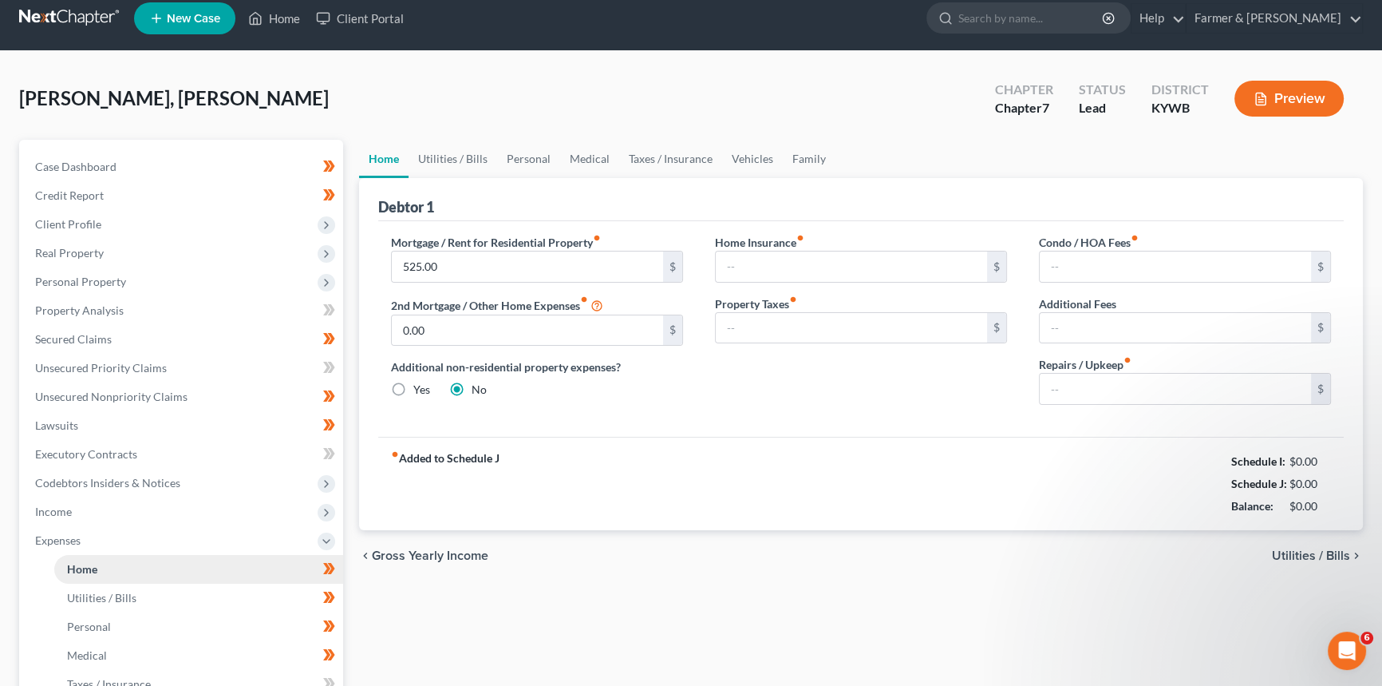
type input "0.00"
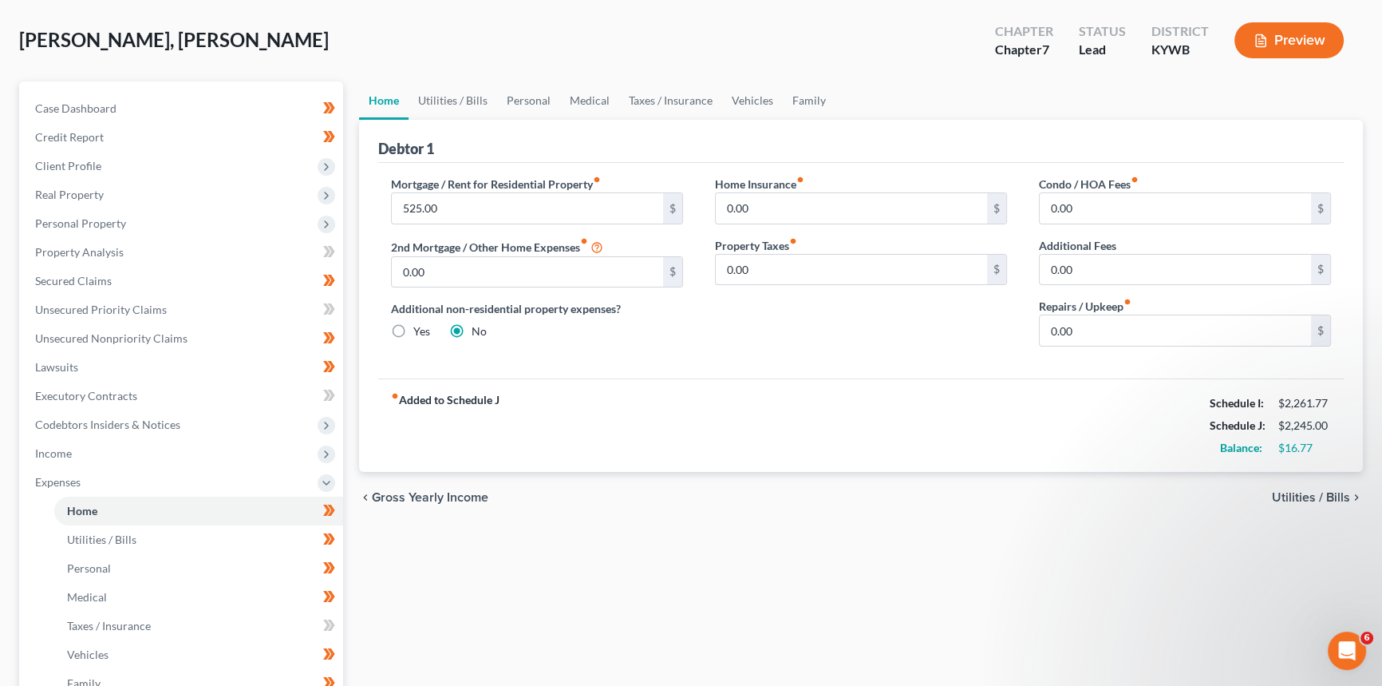
scroll to position [144, 0]
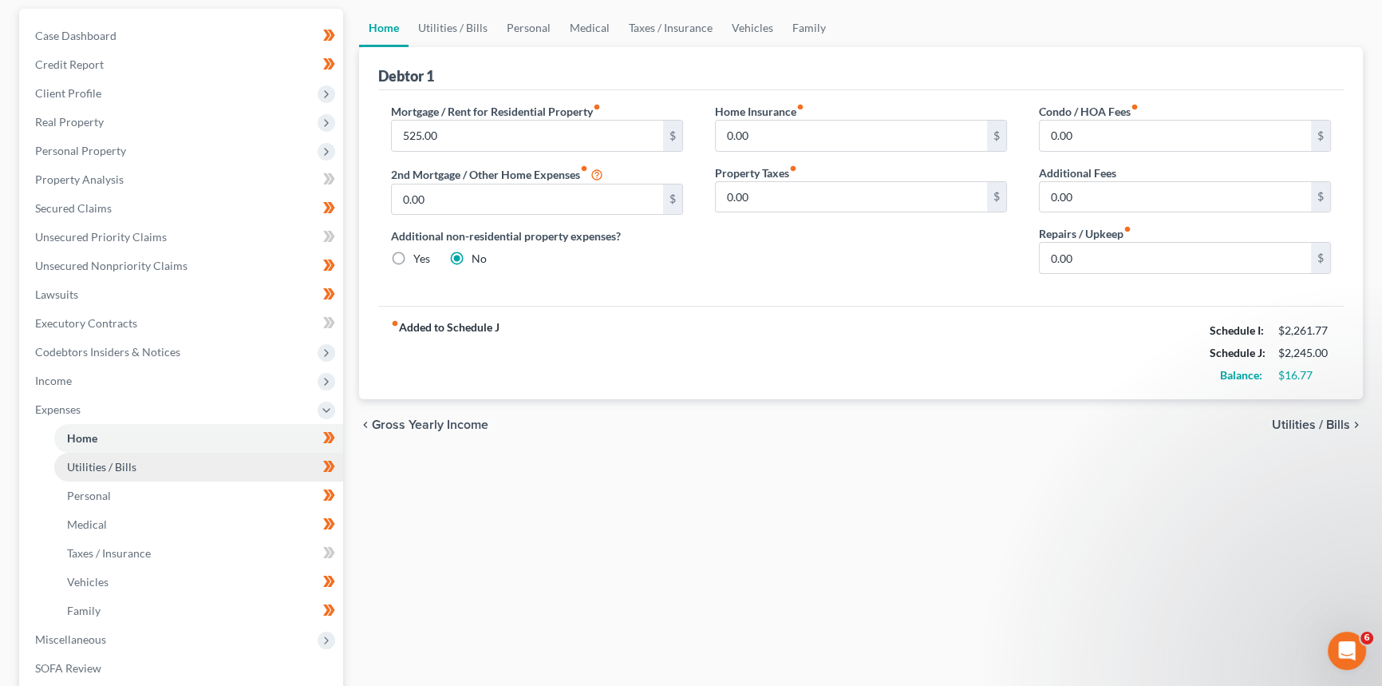
click at [121, 464] on span "Utilities / Bills" at bounding box center [101, 467] width 69 height 14
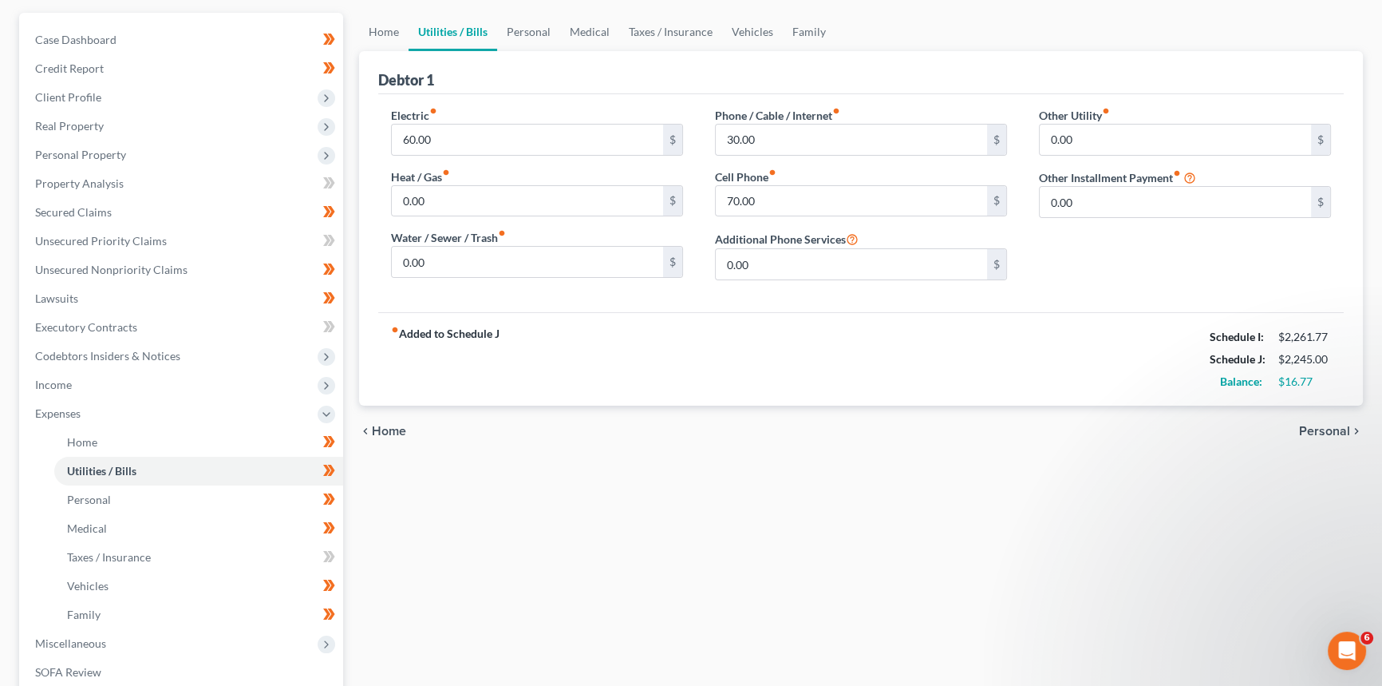
scroll to position [144, 0]
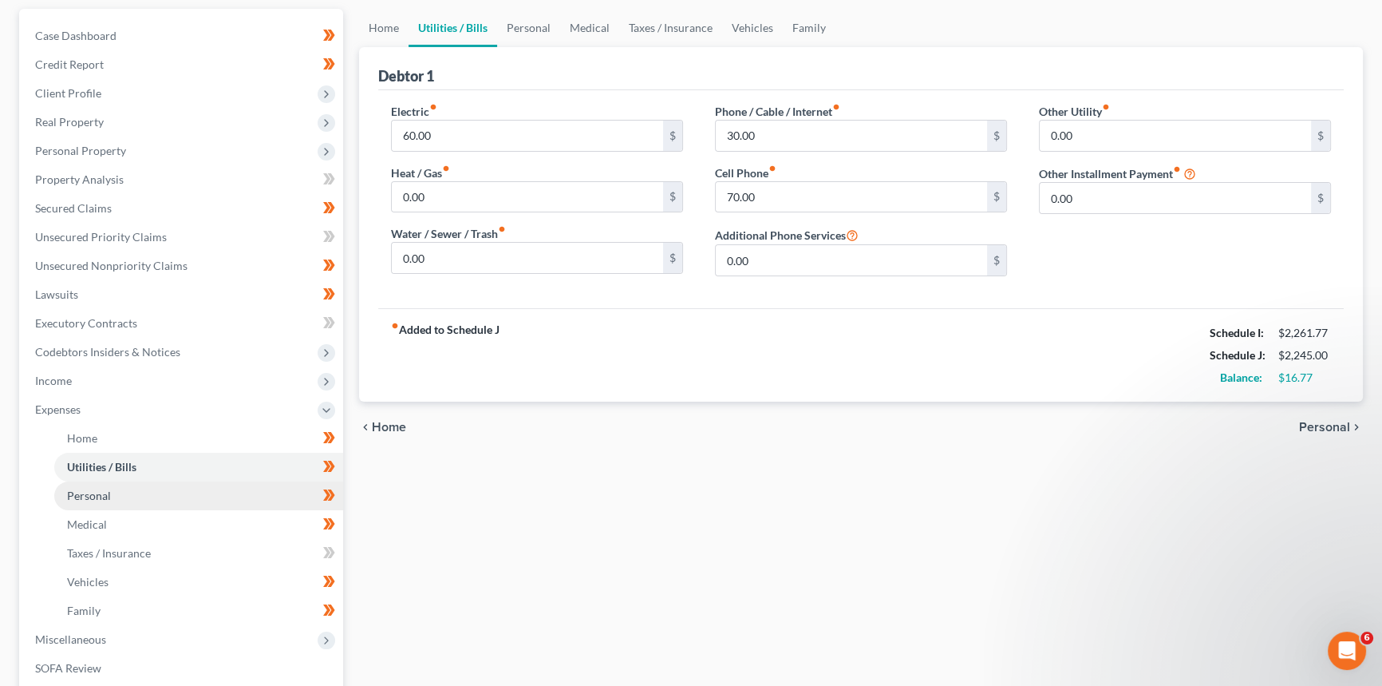
click at [92, 499] on span "Personal" at bounding box center [89, 495] width 44 height 14
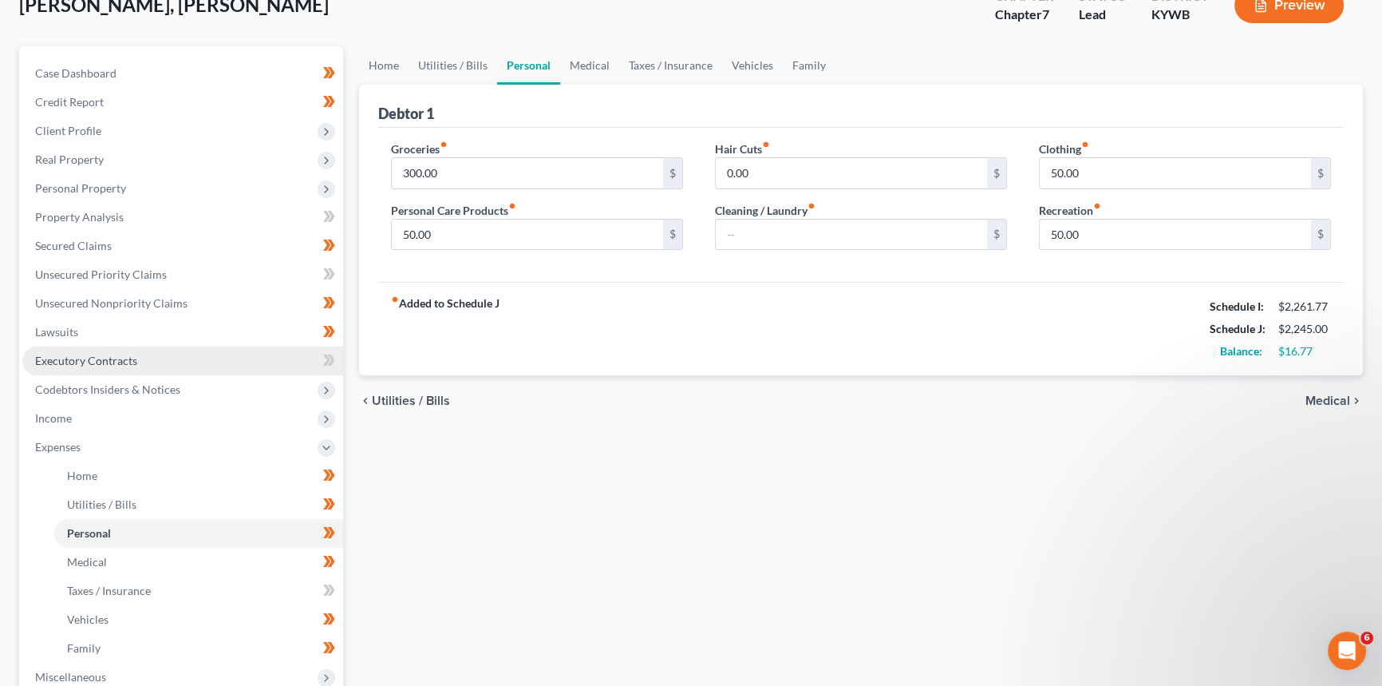
scroll to position [144, 0]
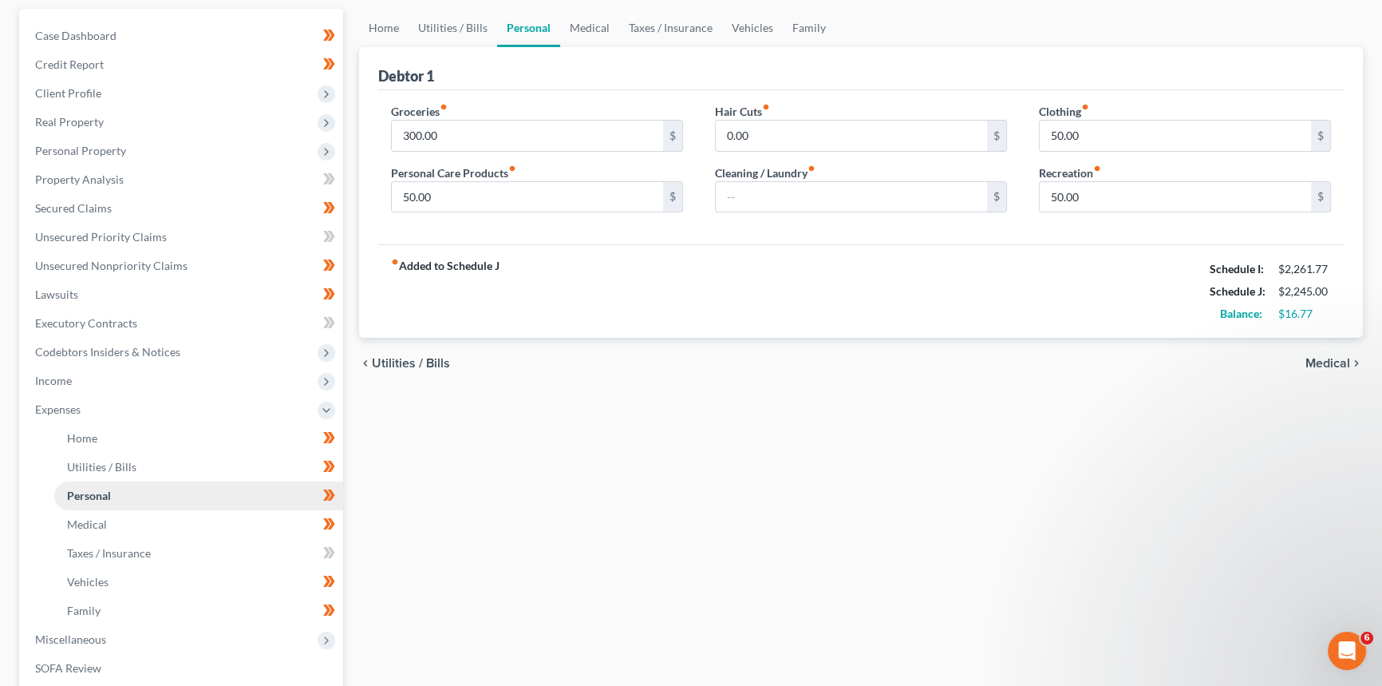
click at [106, 504] on link "Personal" at bounding box center [198, 495] width 289 height 29
click at [103, 526] on span "Medical" at bounding box center [87, 524] width 40 height 14
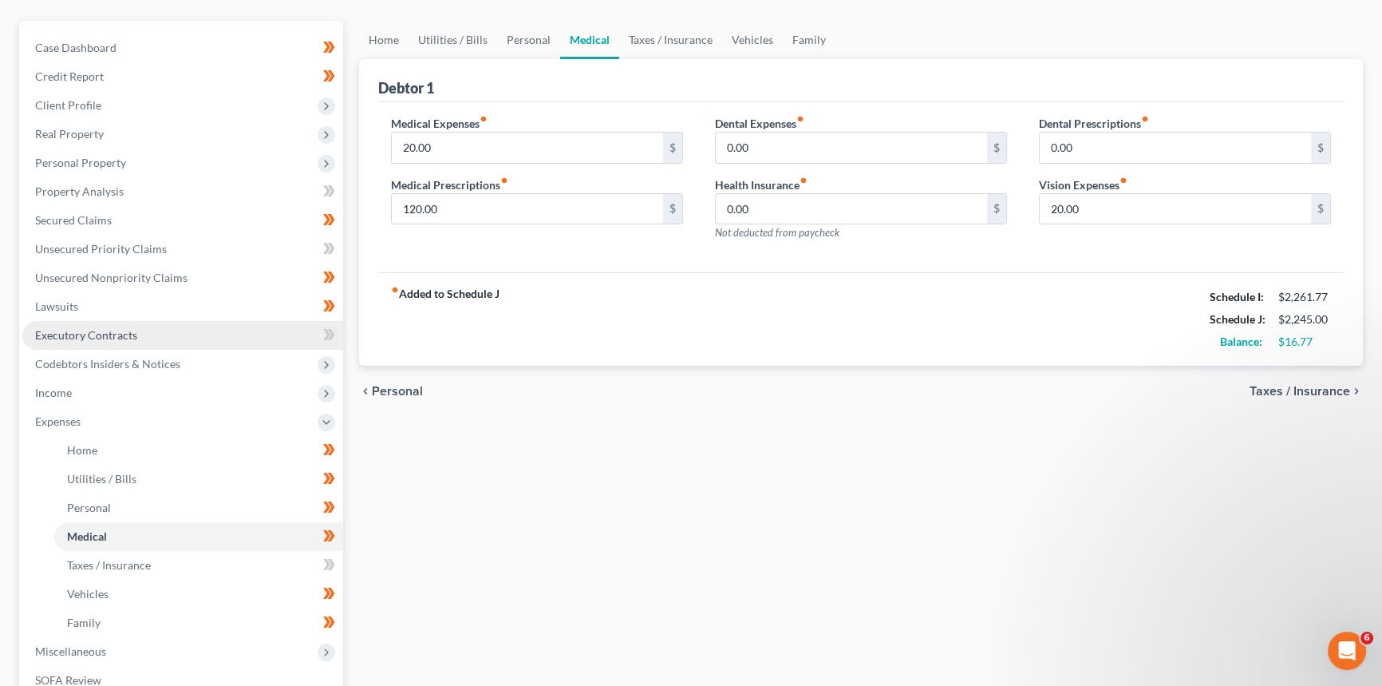
scroll to position [144, 0]
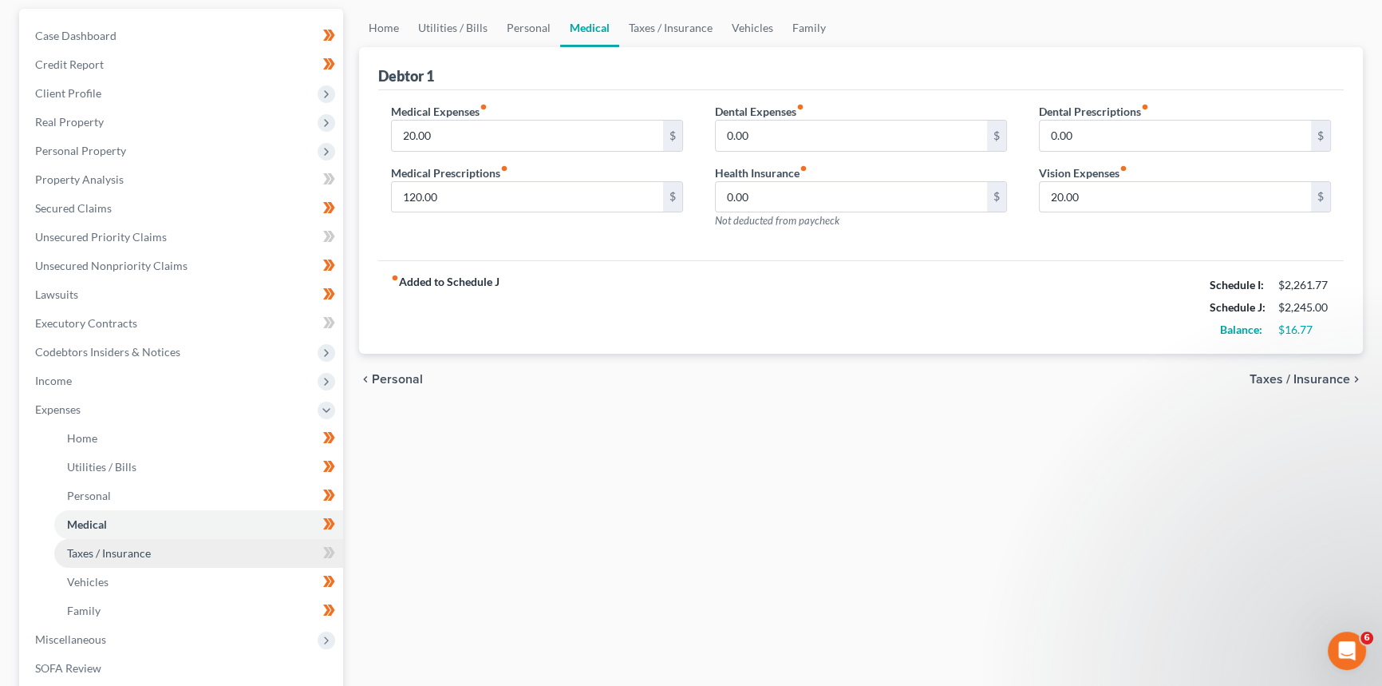
click at [103, 553] on span "Taxes / Insurance" at bounding box center [109, 553] width 84 height 14
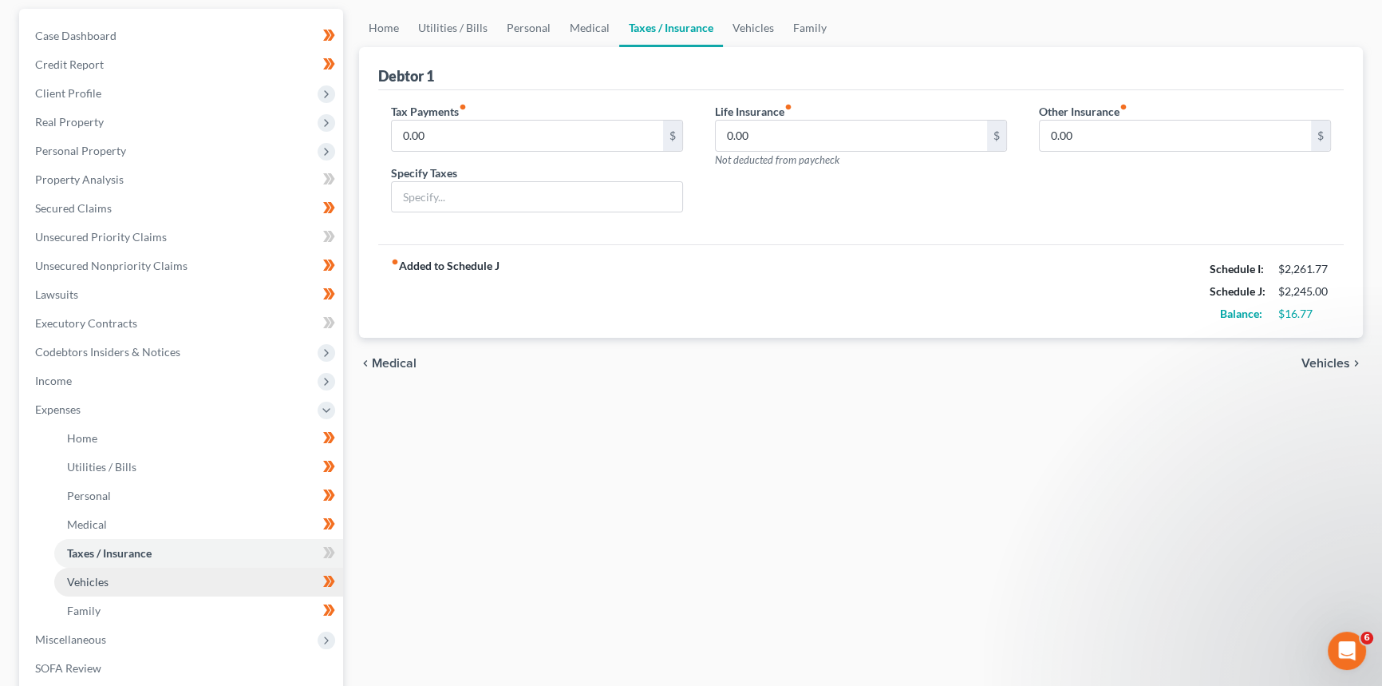
click at [104, 578] on span "Vehicles" at bounding box center [87, 582] width 41 height 14
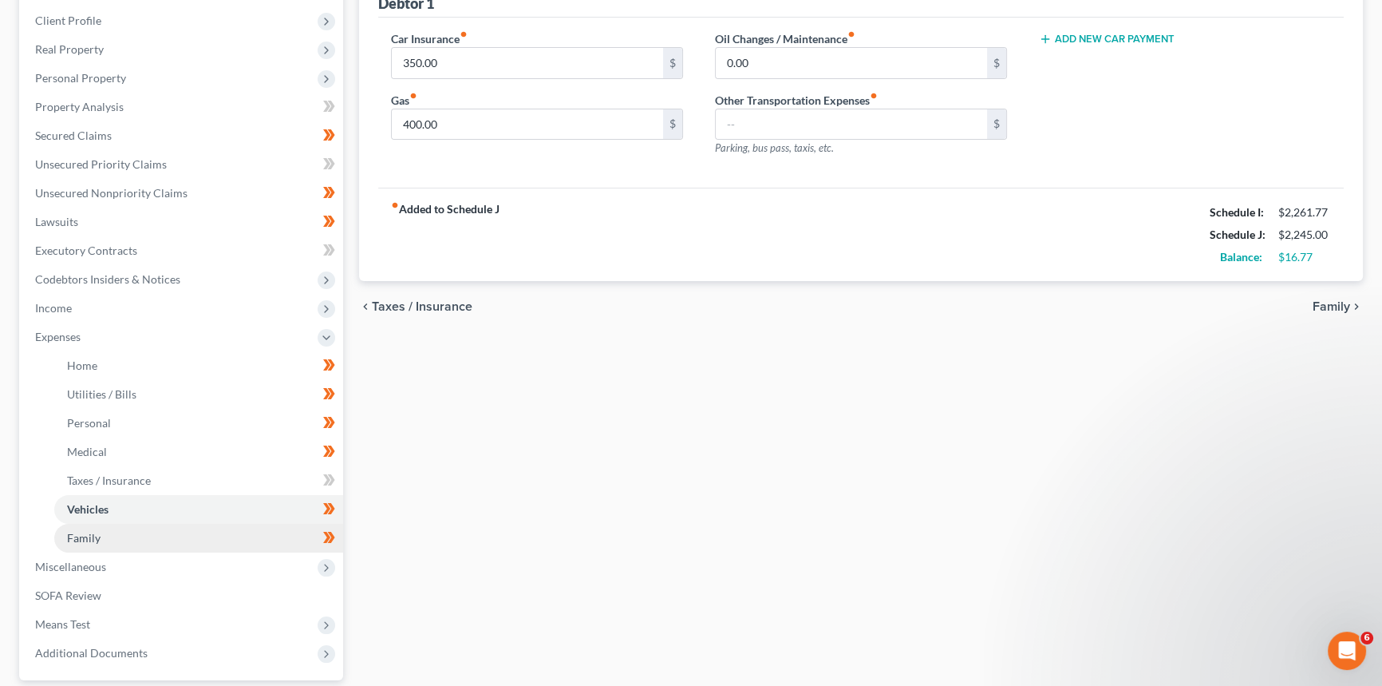
click at [120, 528] on link "Family" at bounding box center [198, 538] width 289 height 29
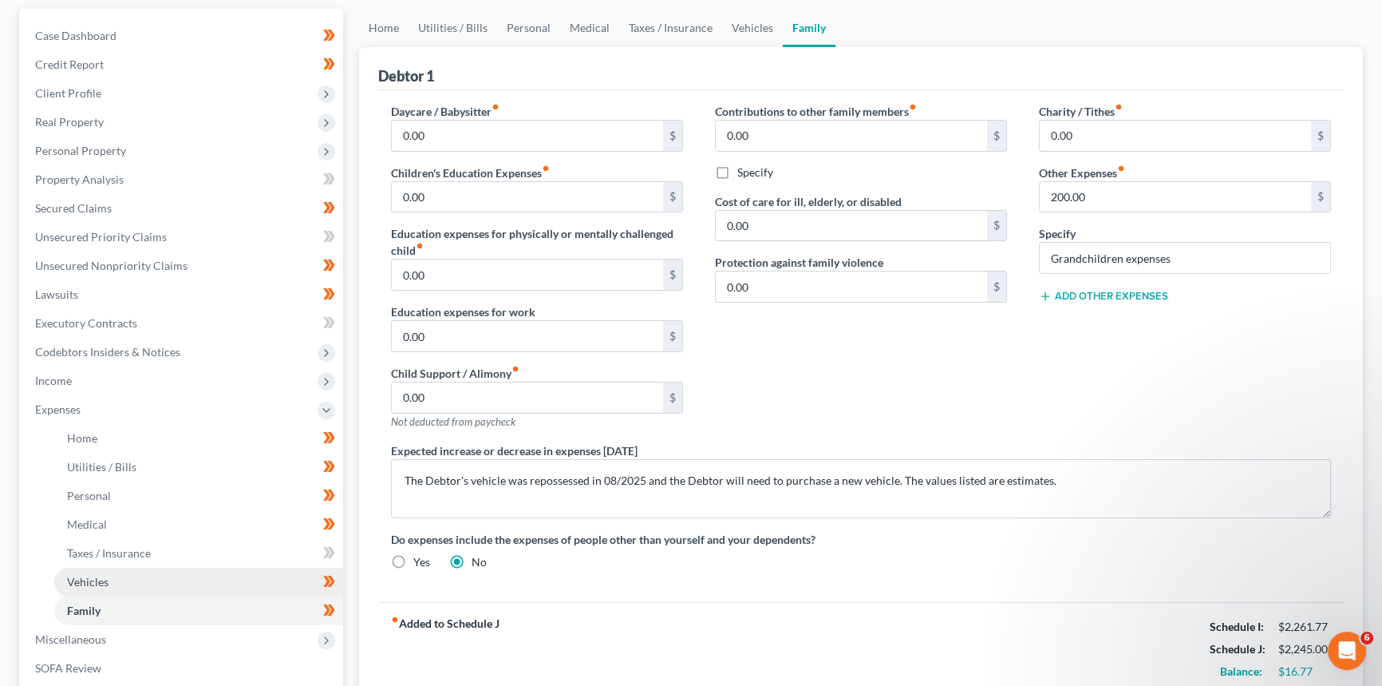
click at [103, 575] on span "Vehicles" at bounding box center [87, 582] width 41 height 14
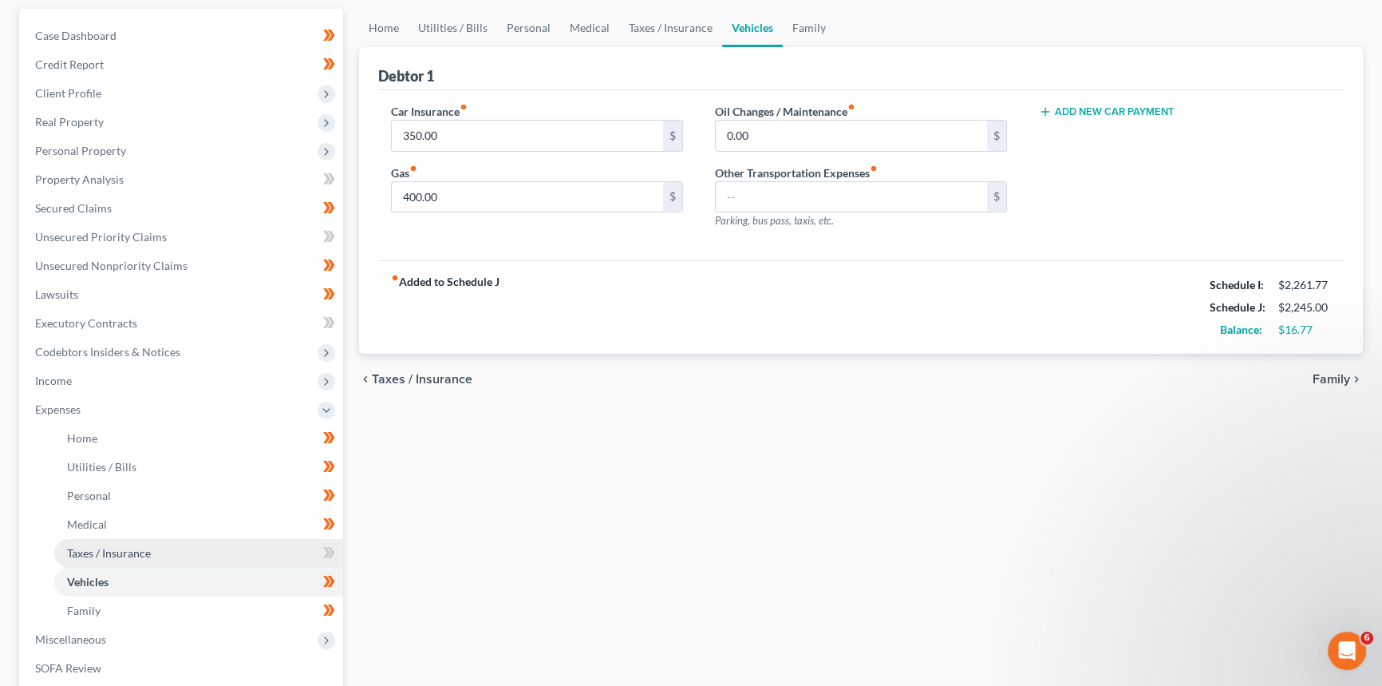
click at [90, 542] on link "Taxes / Insurance" at bounding box center [198, 553] width 289 height 29
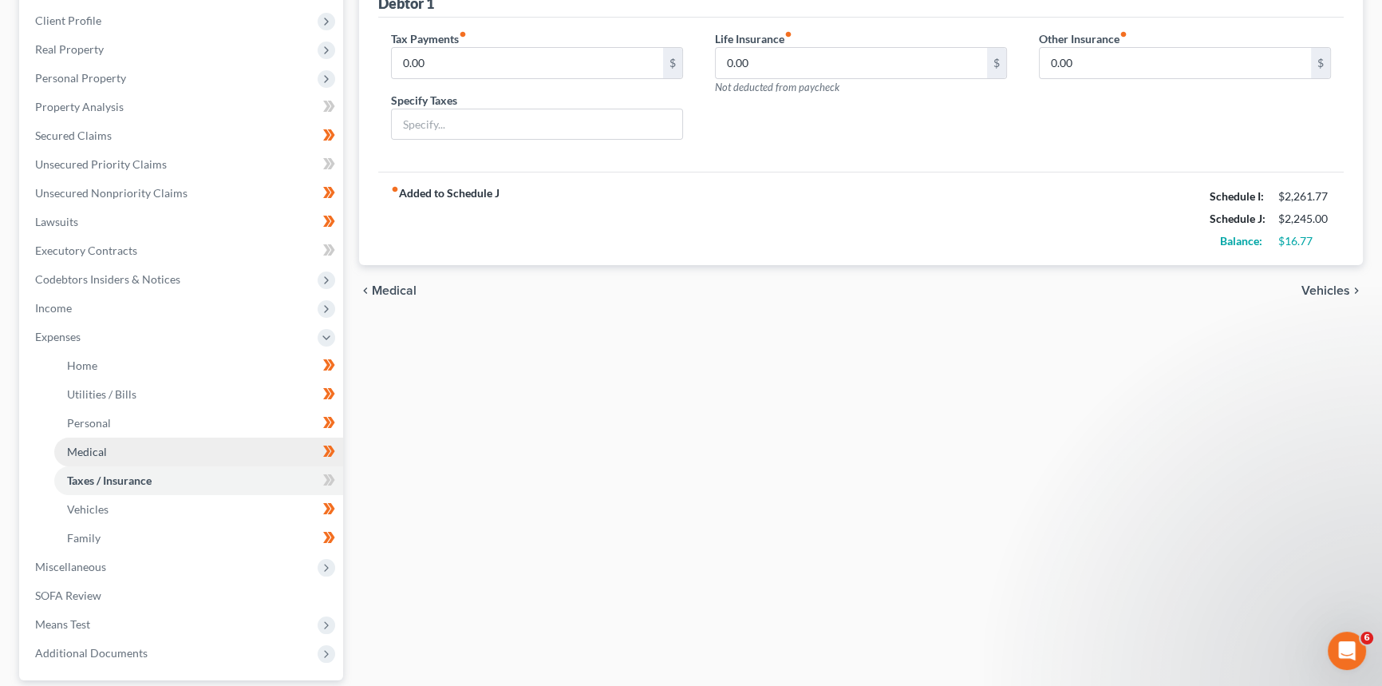
click at [87, 462] on link "Medical" at bounding box center [198, 451] width 289 height 29
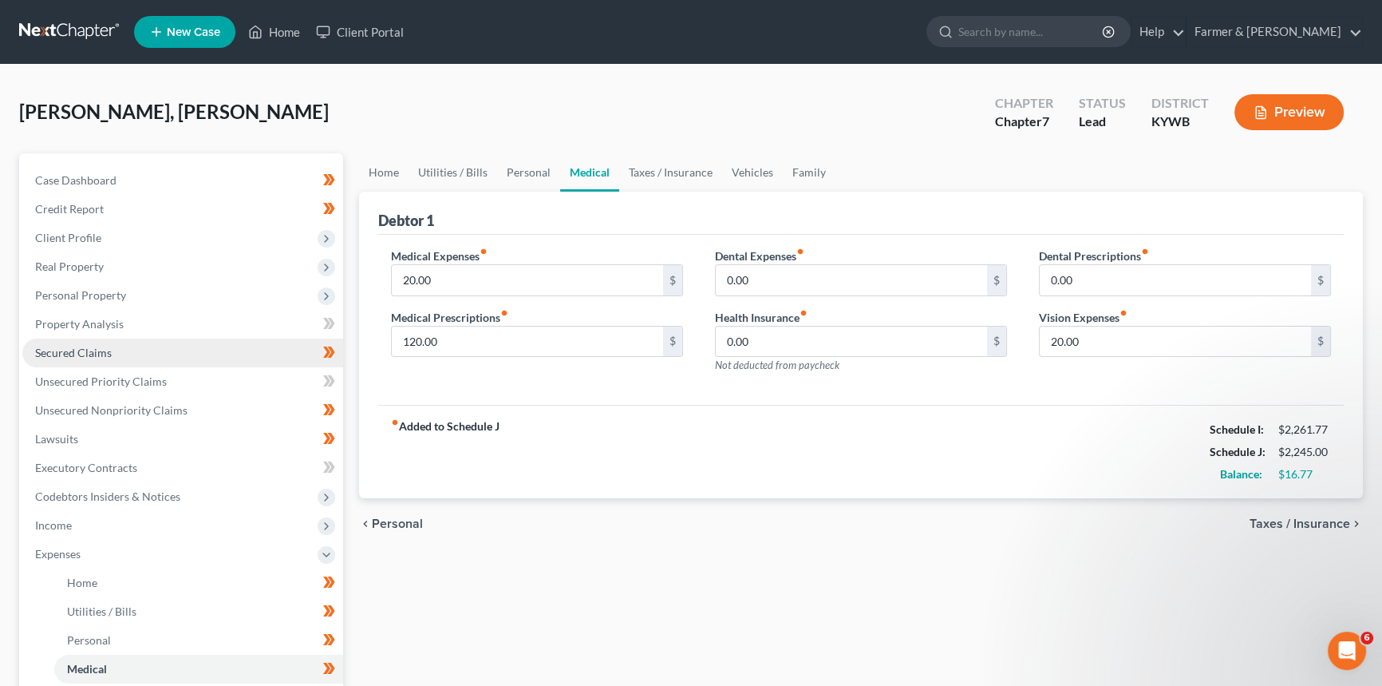
click at [64, 350] on span "Secured Claims" at bounding box center [73, 353] width 77 height 14
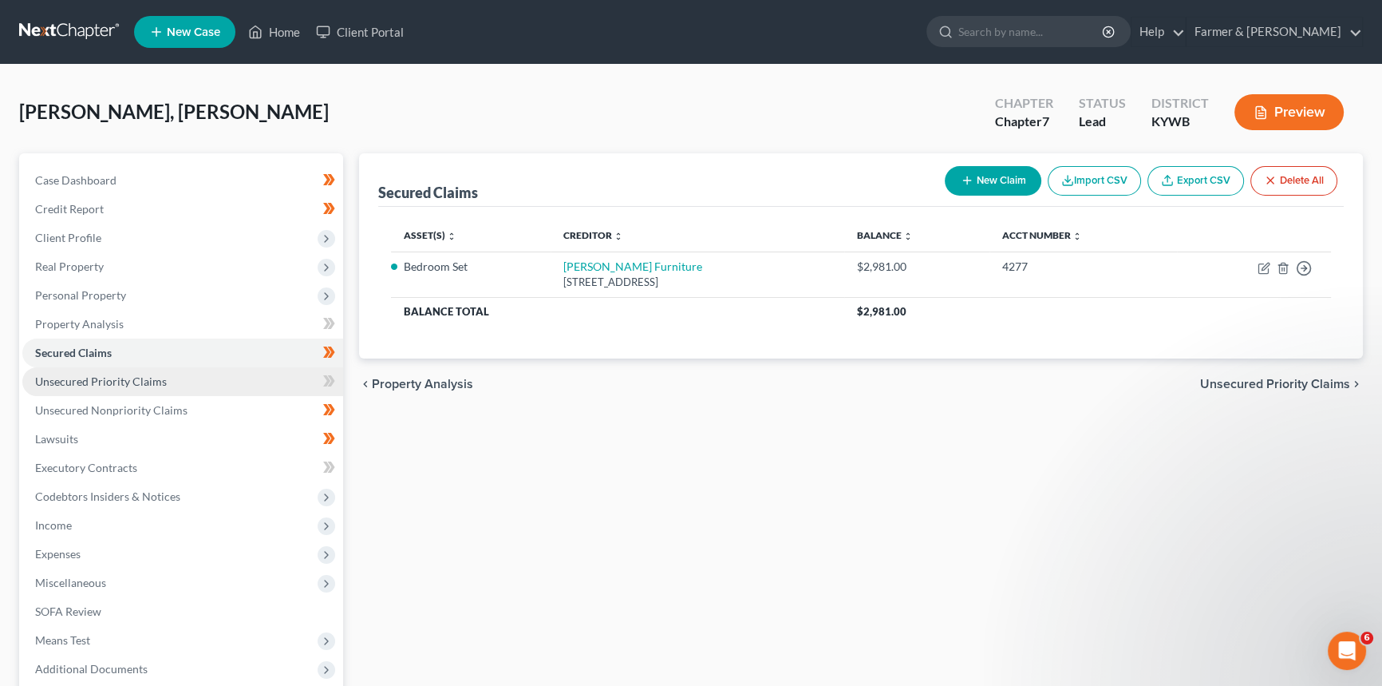
click at [45, 391] on link "Unsecured Priority Claims" at bounding box center [182, 381] width 321 height 29
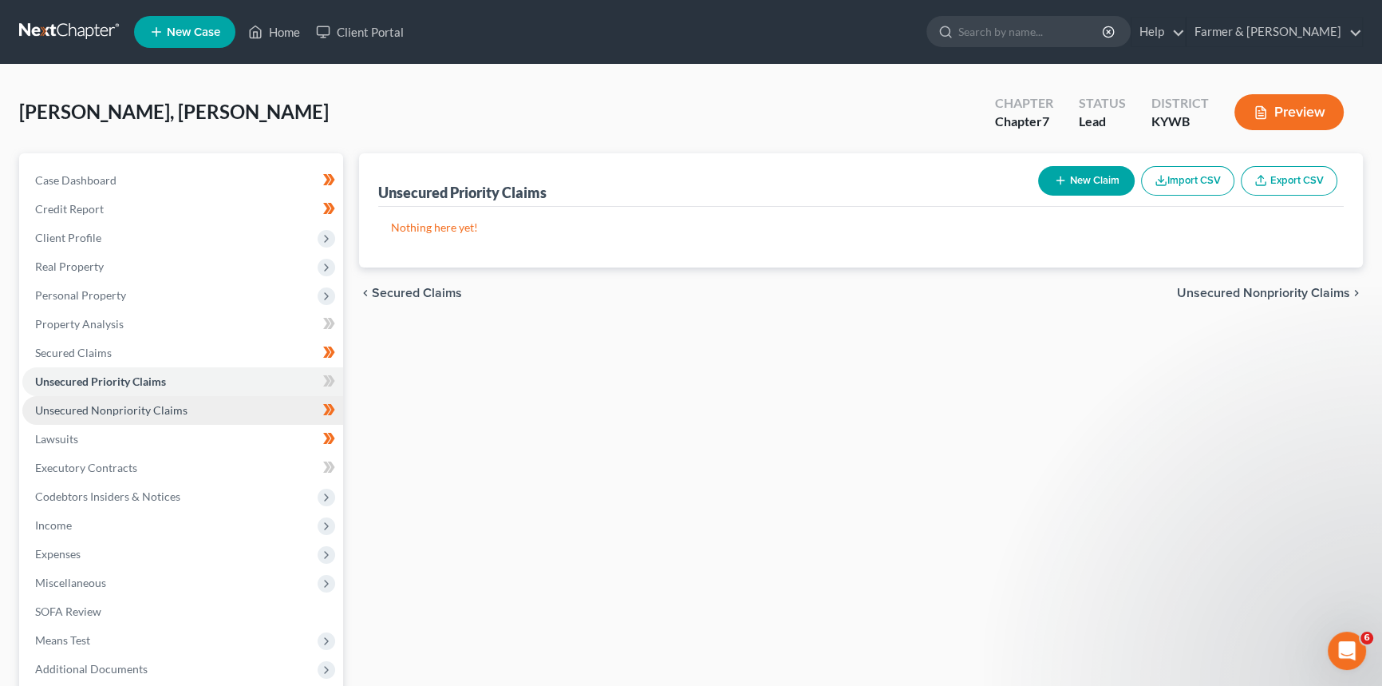
click at [49, 405] on span "Unsecured Nonpriority Claims" at bounding box center [111, 410] width 152 height 14
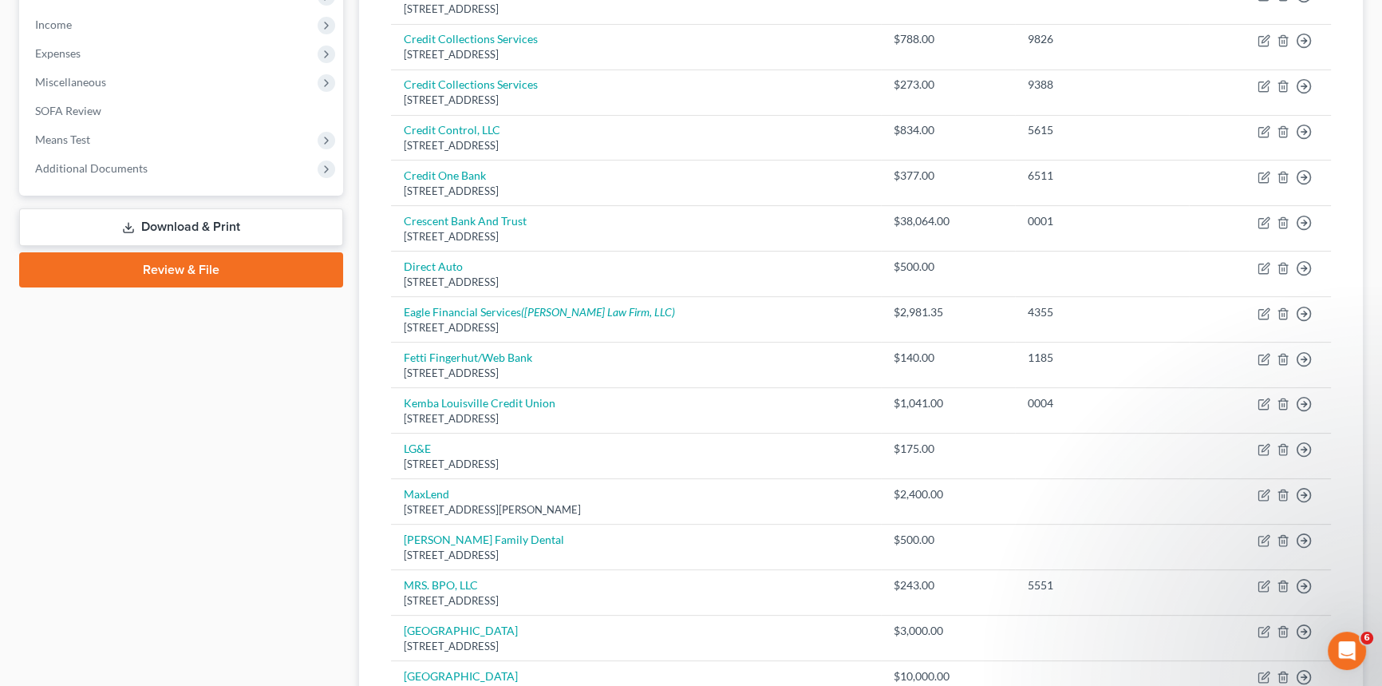
scroll to position [137, 0]
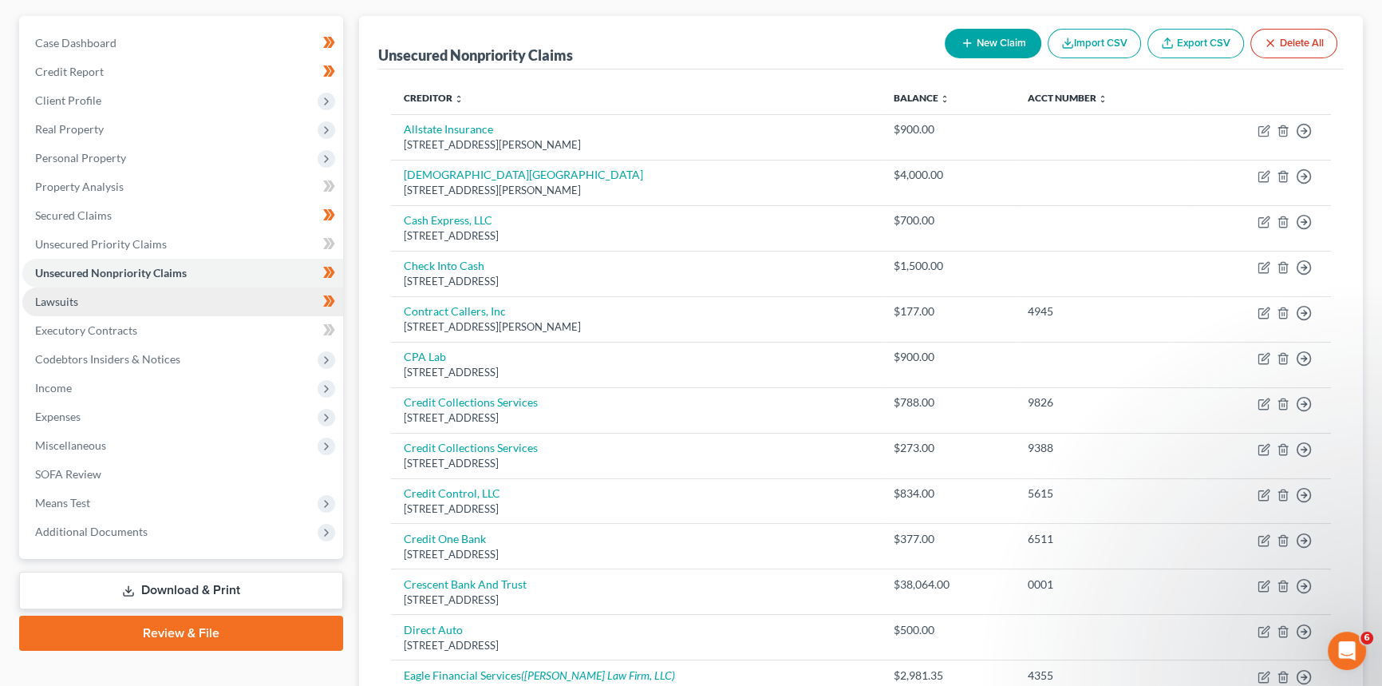
click at [69, 300] on span "Lawsuits" at bounding box center [56, 301] width 43 height 14
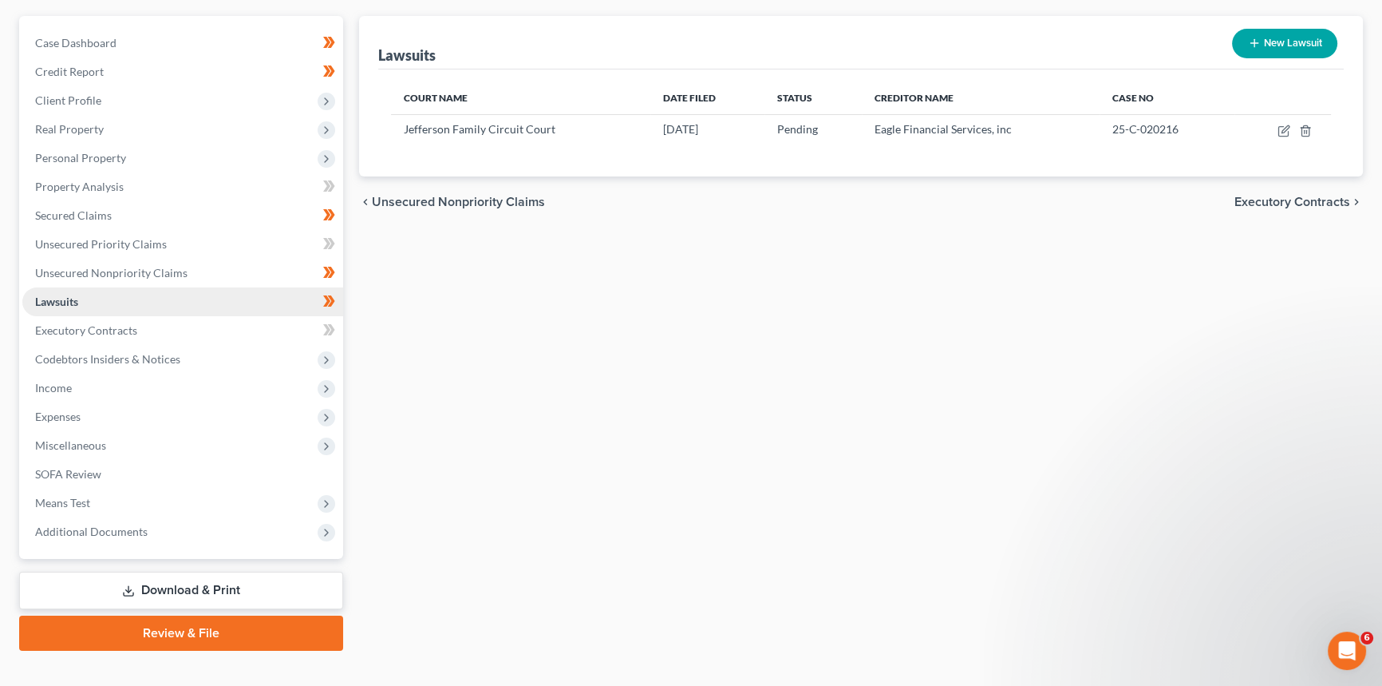
scroll to position [18, 0]
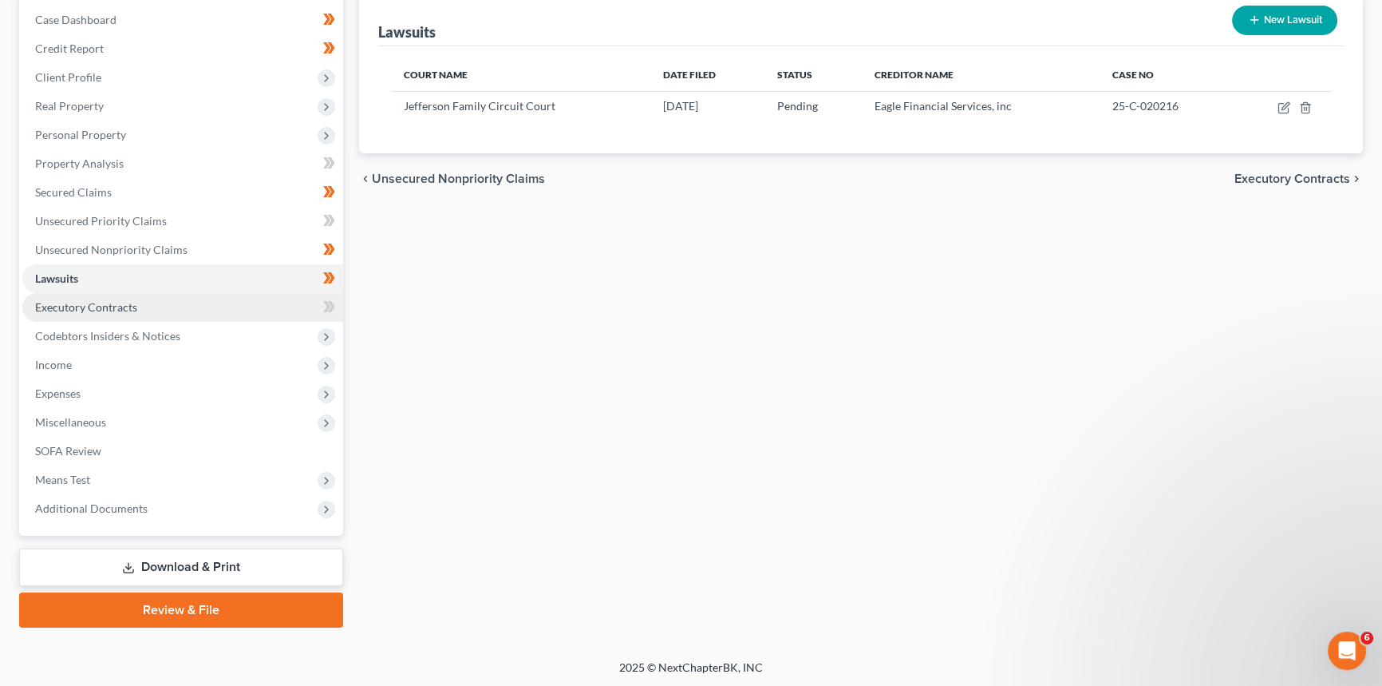
click at [103, 306] on span "Executory Contracts" at bounding box center [86, 307] width 102 height 14
